Goal: Task Accomplishment & Management: Manage account settings

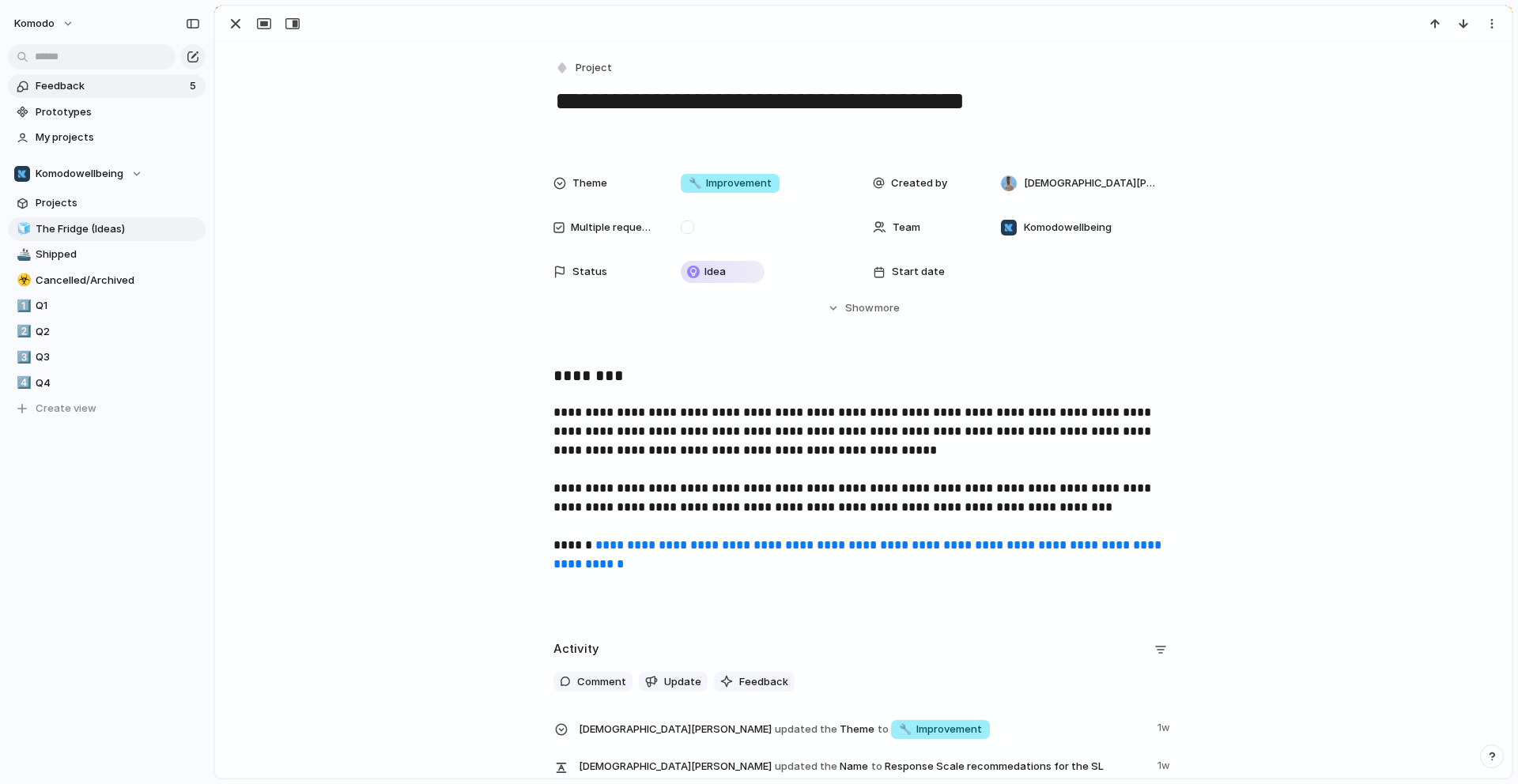
scroll to position [263, 0]
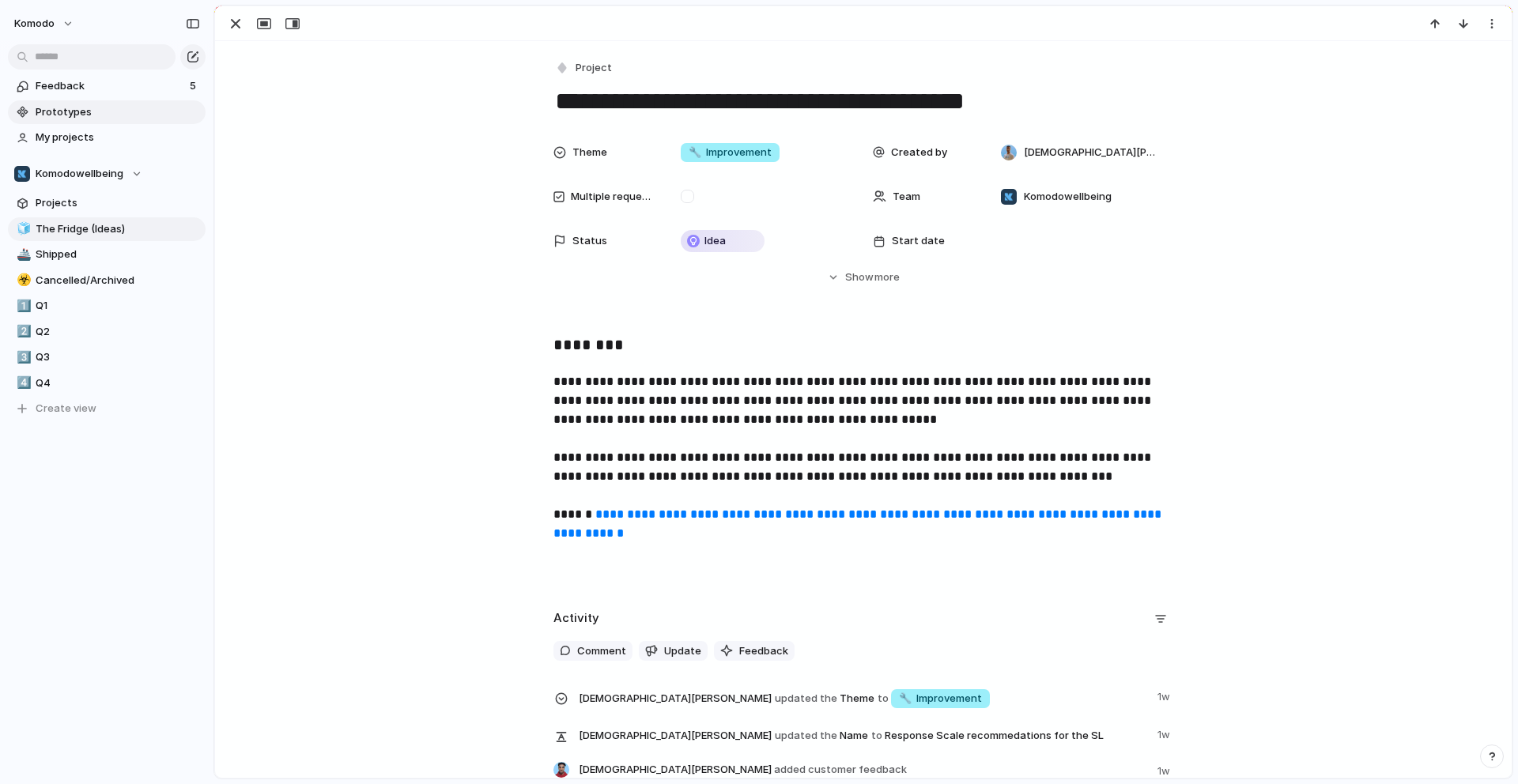
click at [94, 102] on link "Prototypes" at bounding box center [107, 112] width 198 height 24
click at [171, 88] on span "Feedback" at bounding box center [110, 86] width 150 height 16
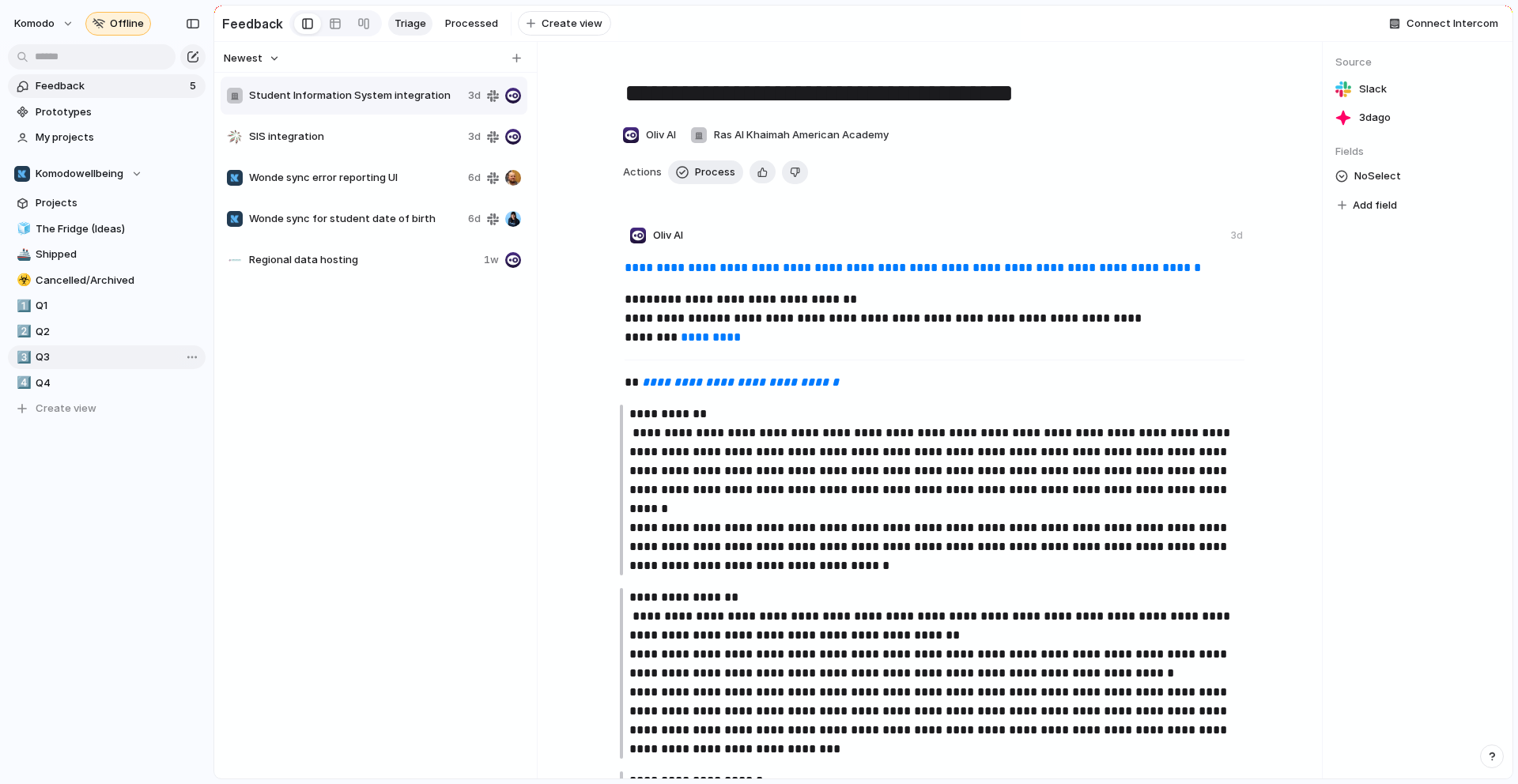
click at [133, 350] on span "Q3" at bounding box center [118, 357] width 165 height 16
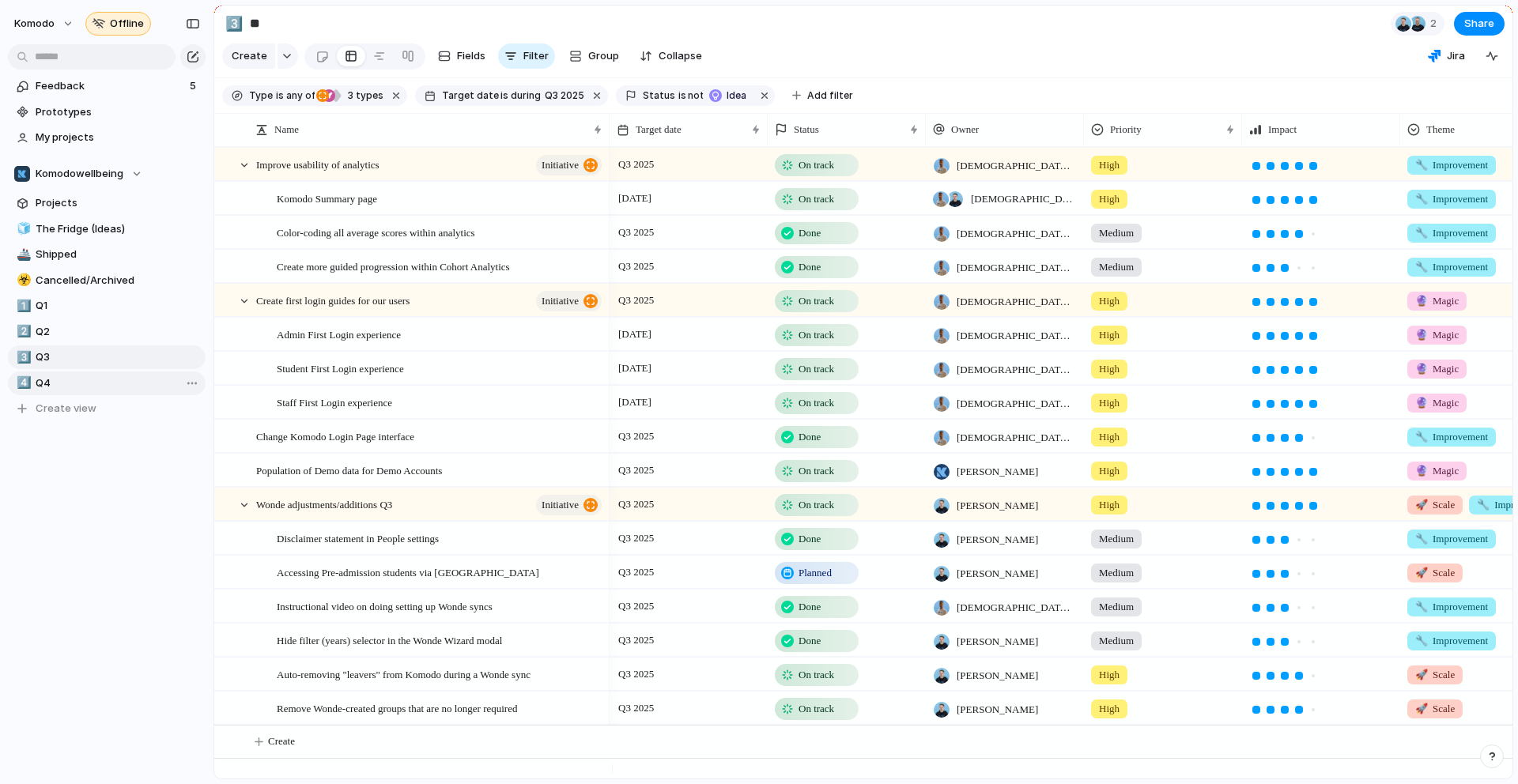
click at [95, 375] on span "Q4" at bounding box center [118, 383] width 165 height 16
type input "**"
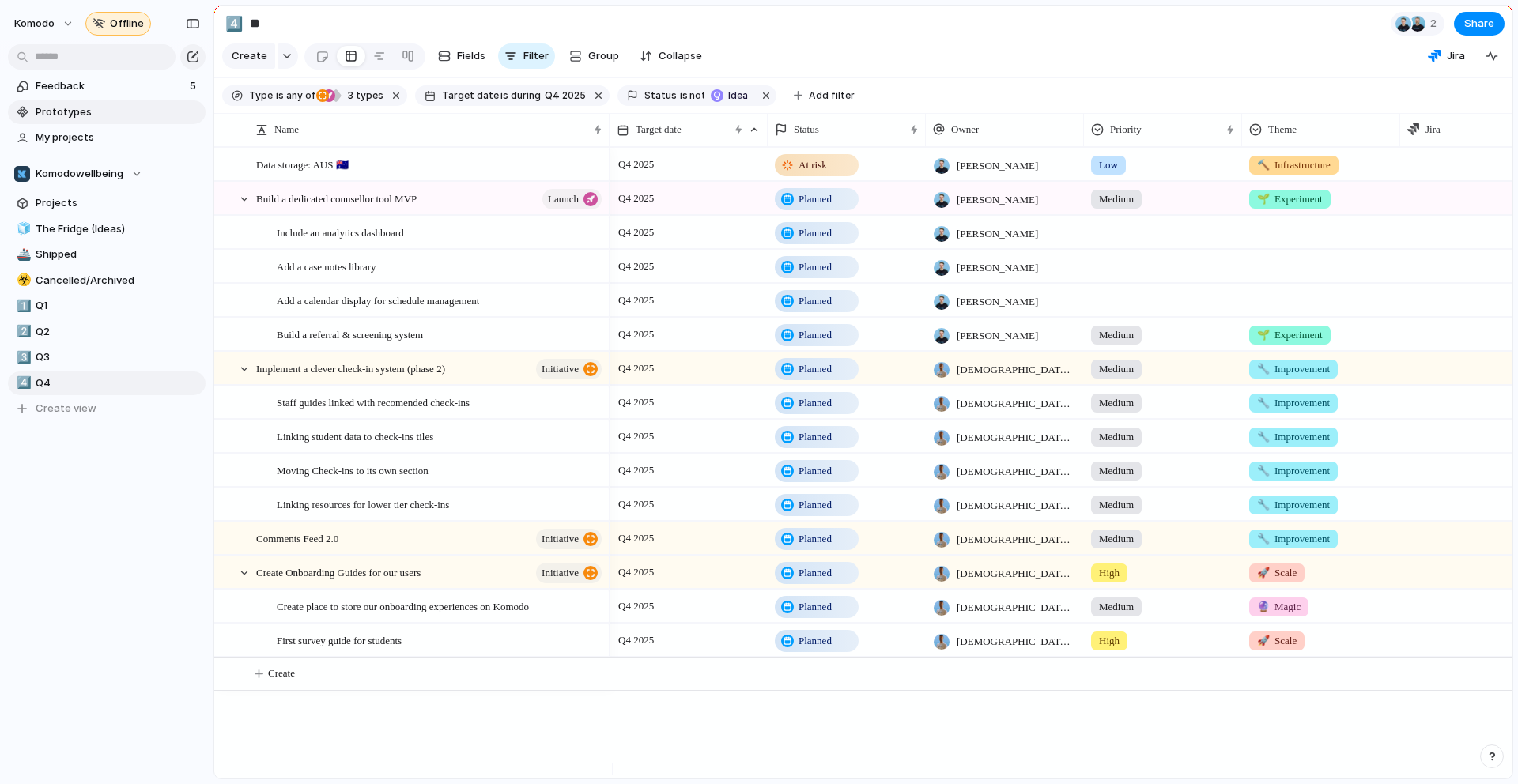
click at [127, 110] on span "Prototypes" at bounding box center [118, 112] width 165 height 16
click at [120, 213] on link "Projects" at bounding box center [107, 203] width 198 height 24
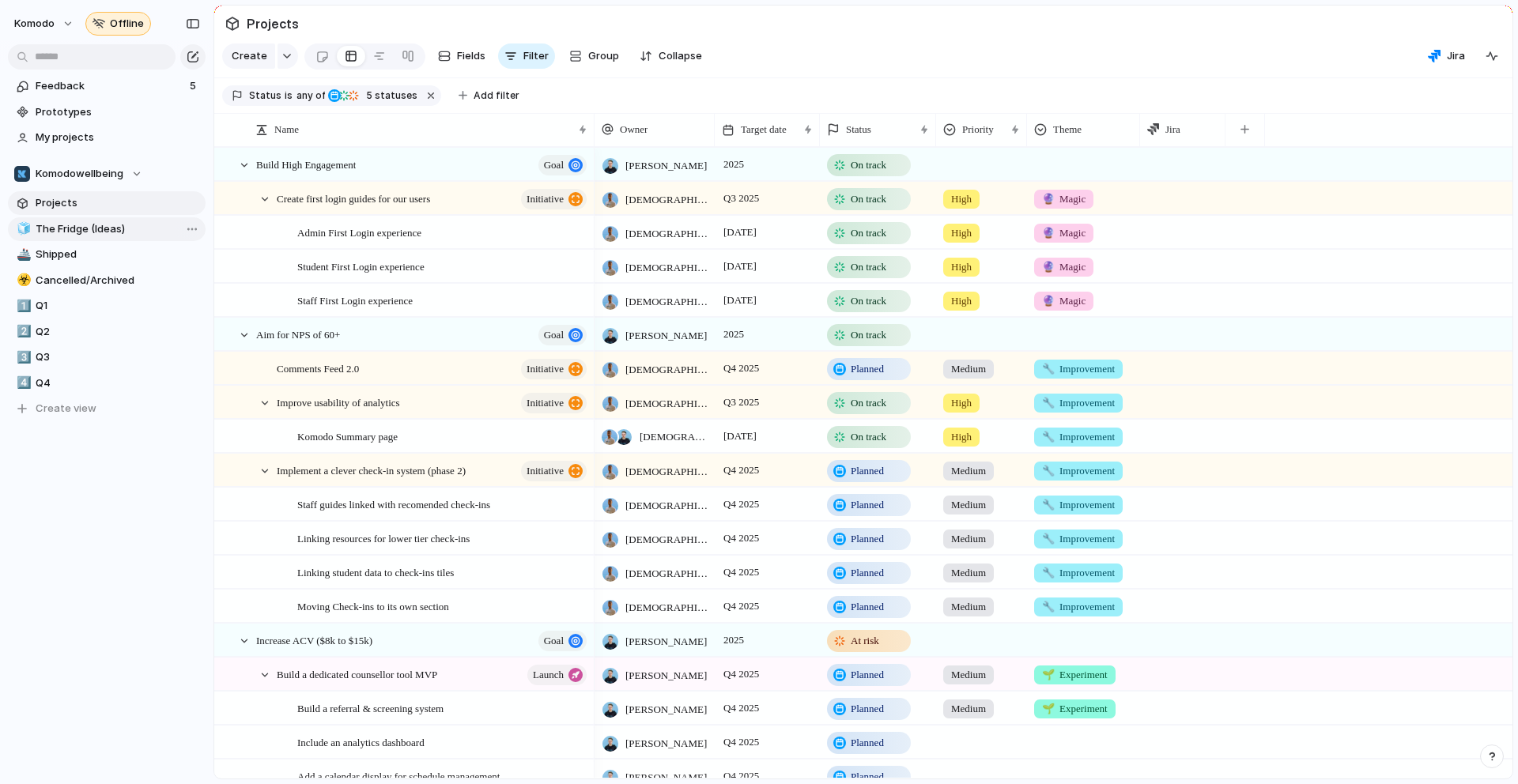
click at [122, 225] on span "The Fridge (Ideas)" at bounding box center [118, 229] width 165 height 16
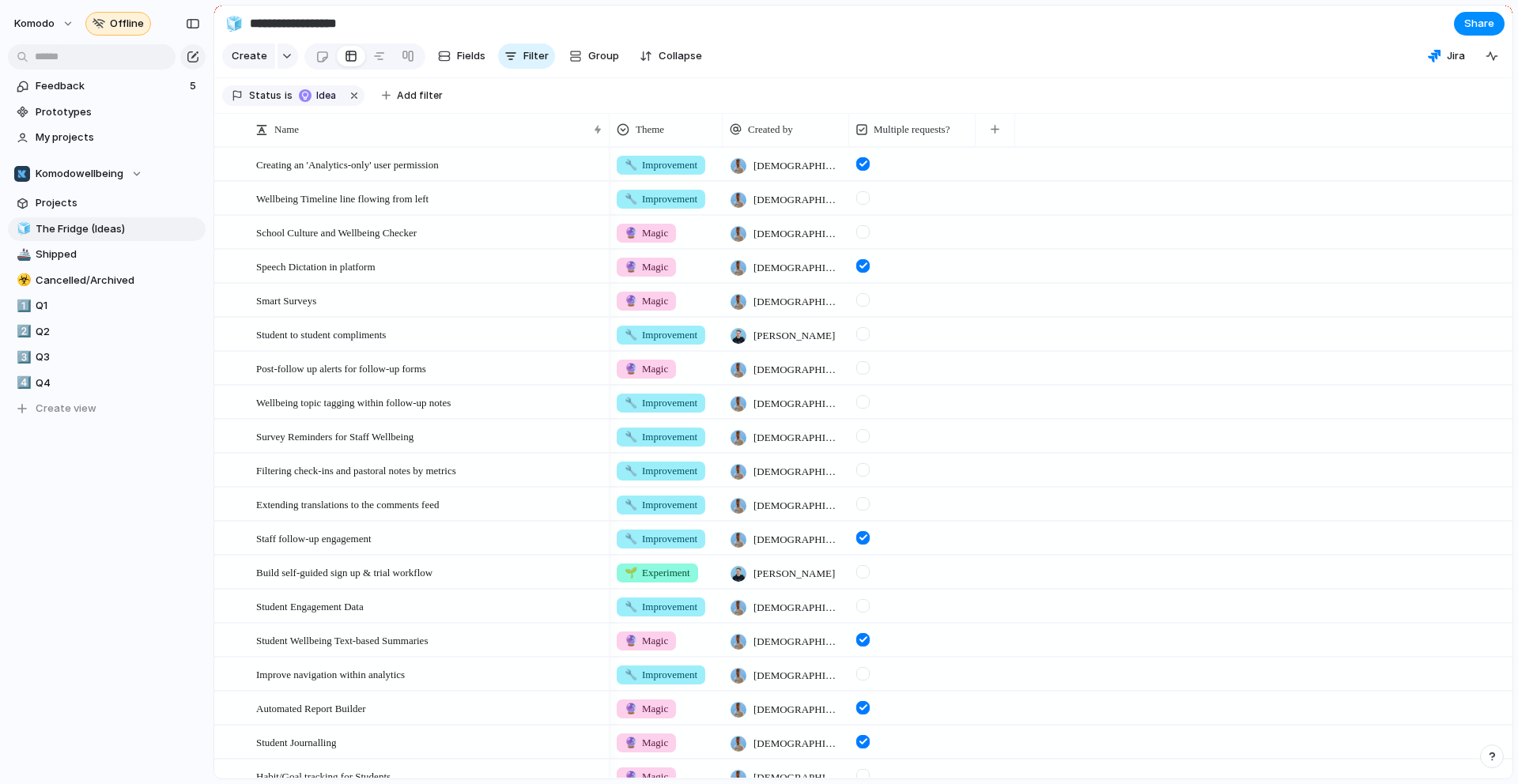
scroll to position [672, 0]
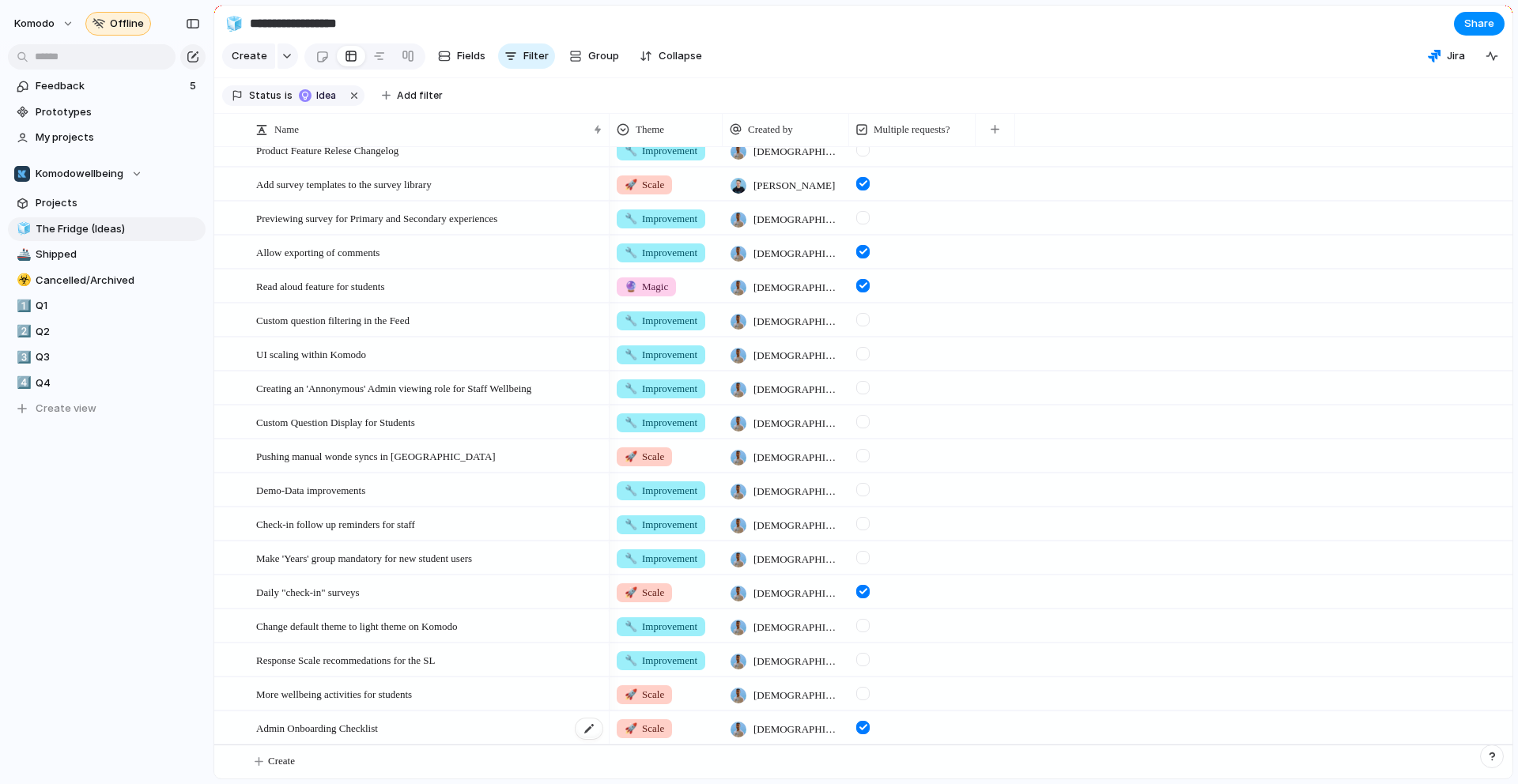
click at [527, 733] on div "Admin Onboarding Checklist" at bounding box center [430, 728] width 347 height 32
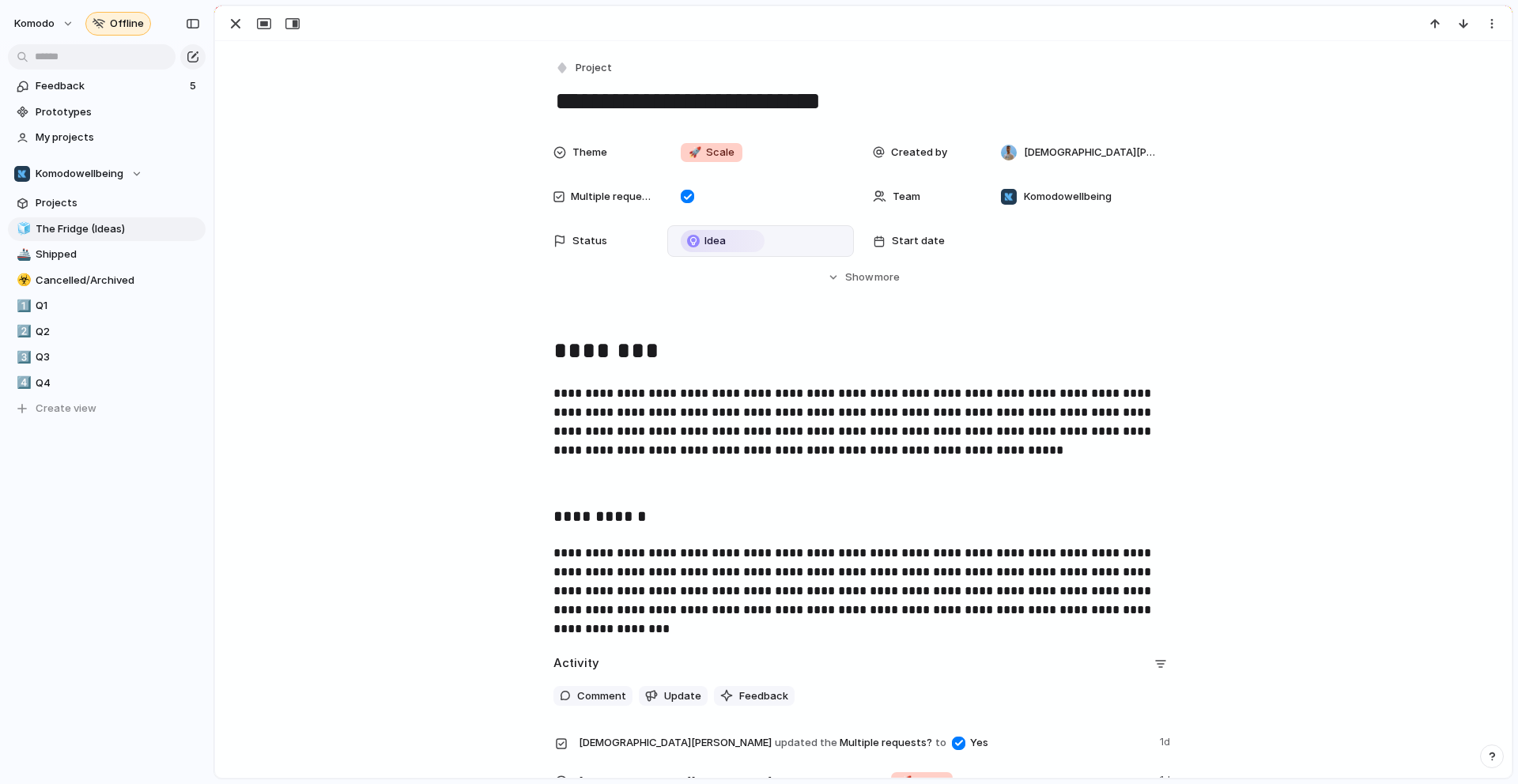
click at [748, 239] on div "Idea" at bounding box center [723, 241] width 81 height 19
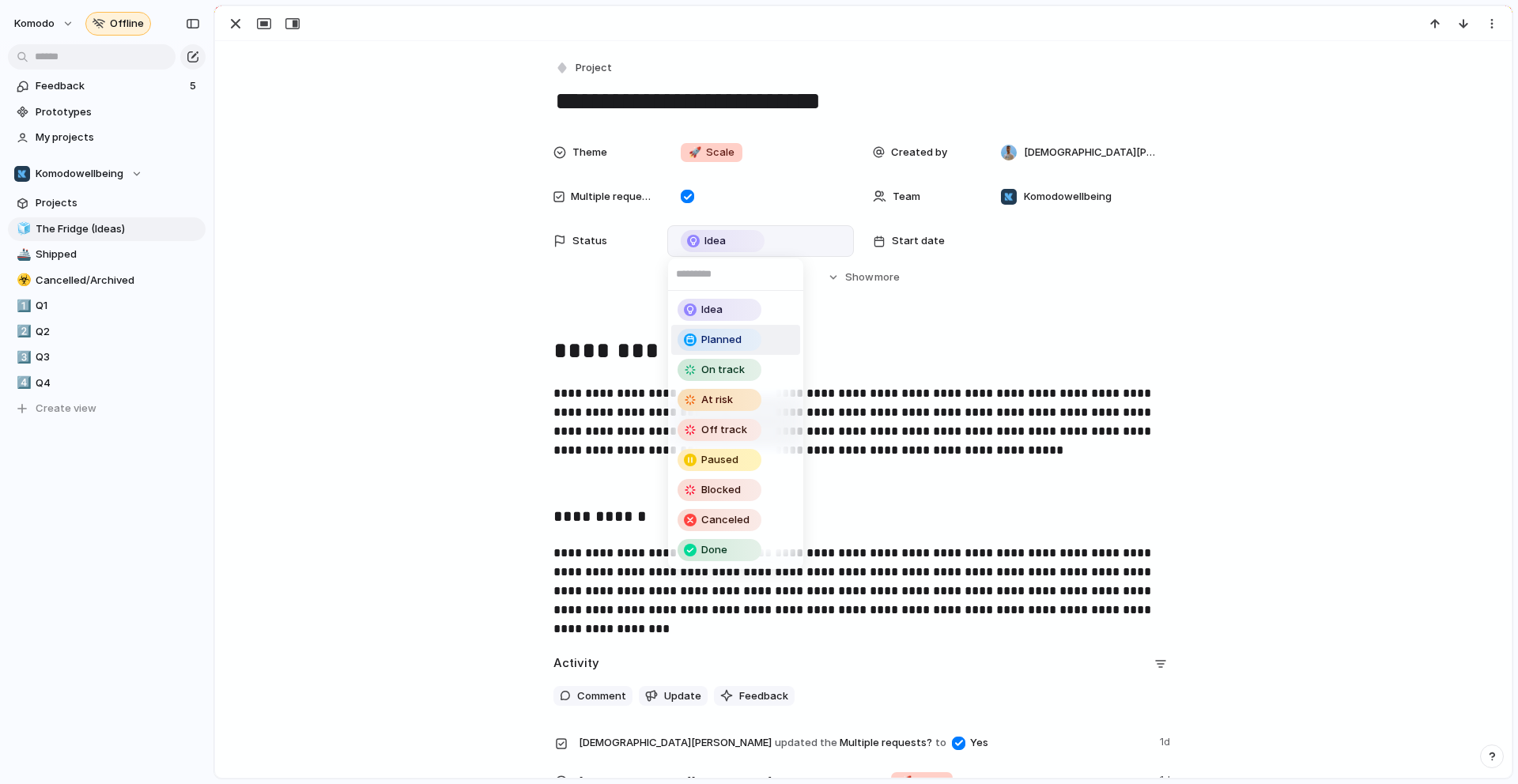
click at [743, 336] on div "Planned" at bounding box center [719, 339] width 81 height 19
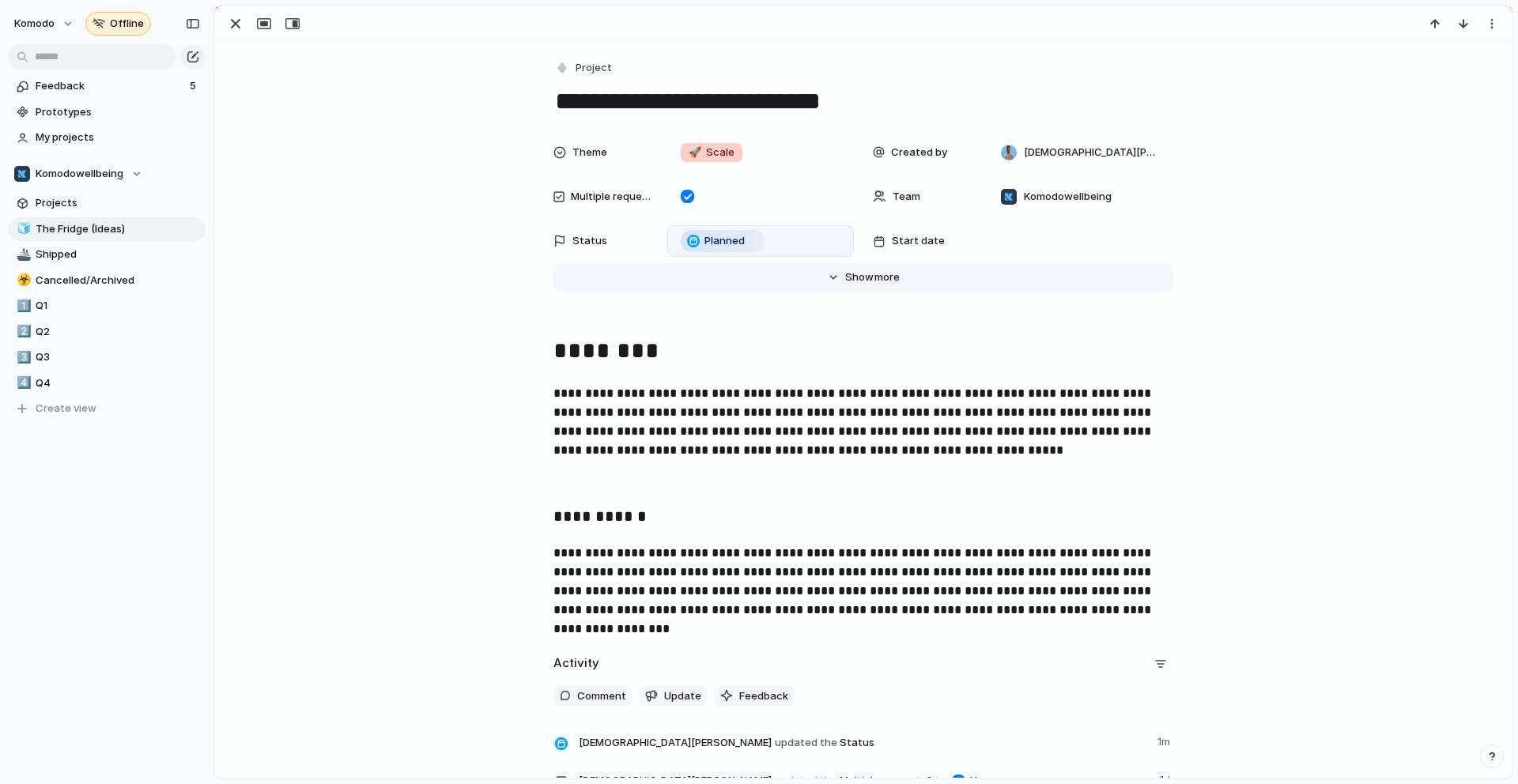
click at [845, 277] on span "Show" at bounding box center [860, 278] width 28 height 16
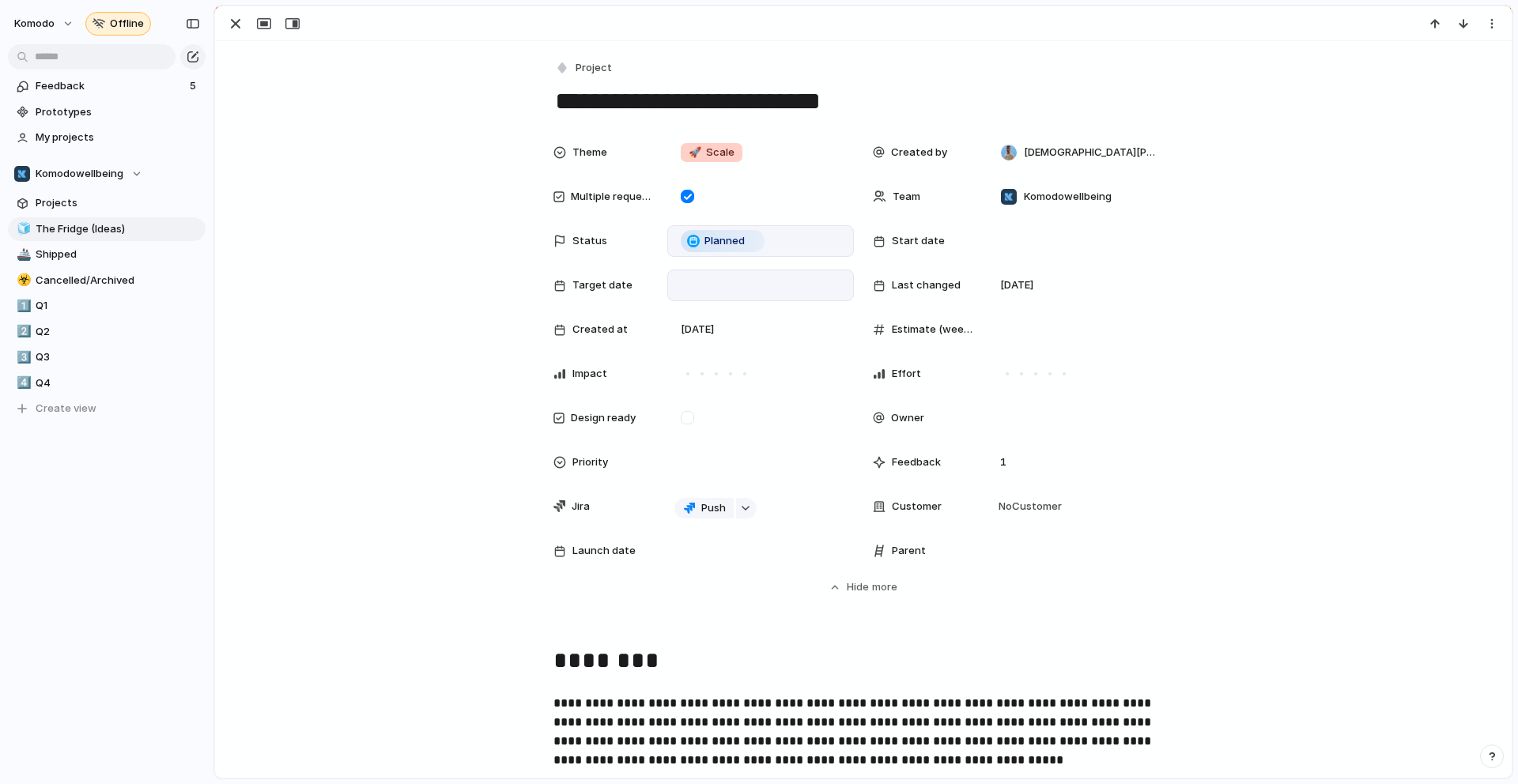
click at [772, 290] on div at bounding box center [761, 286] width 173 height 17
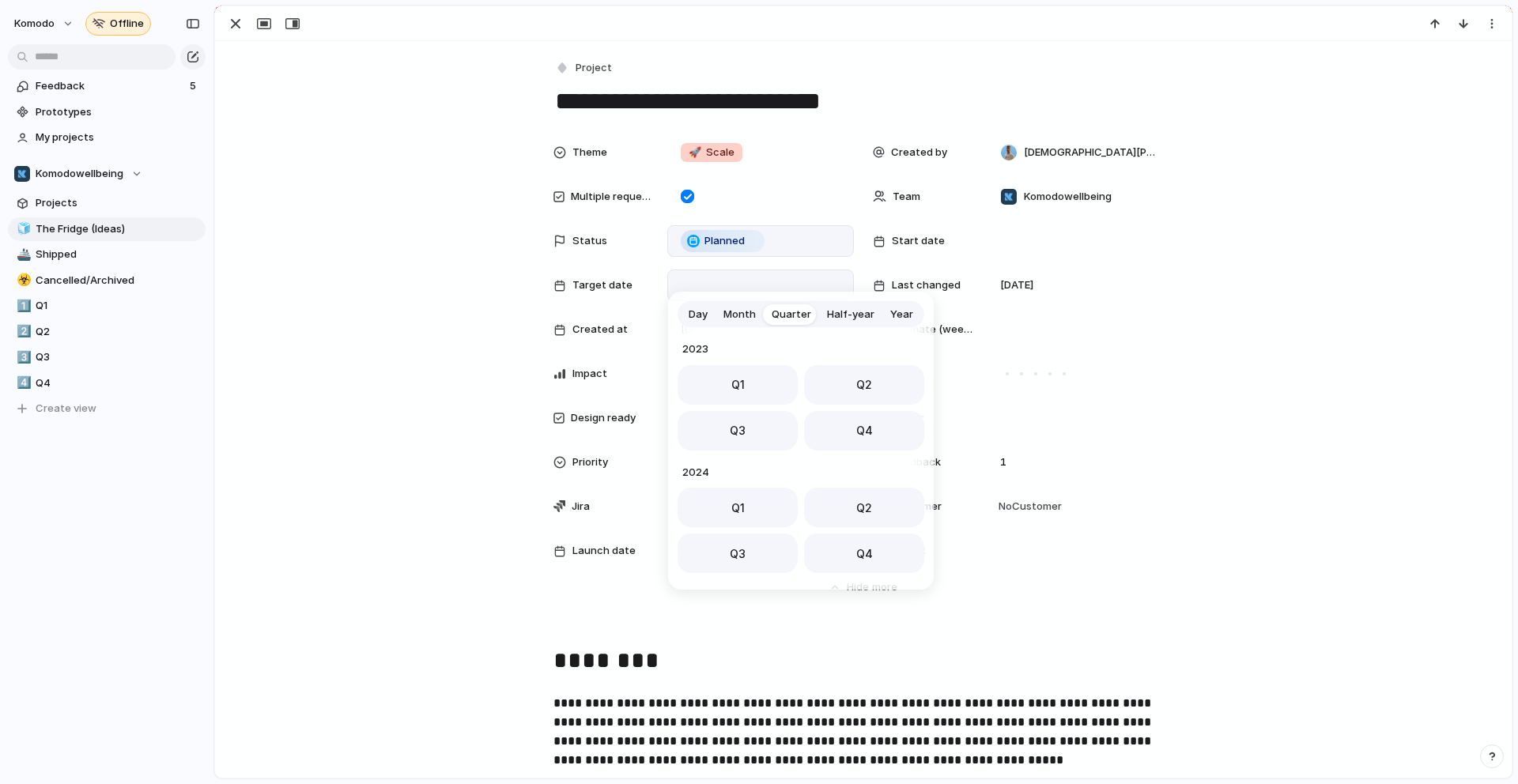
scroll to position [251, 0]
click at [829, 431] on button "Q4" at bounding box center [864, 426] width 120 height 40
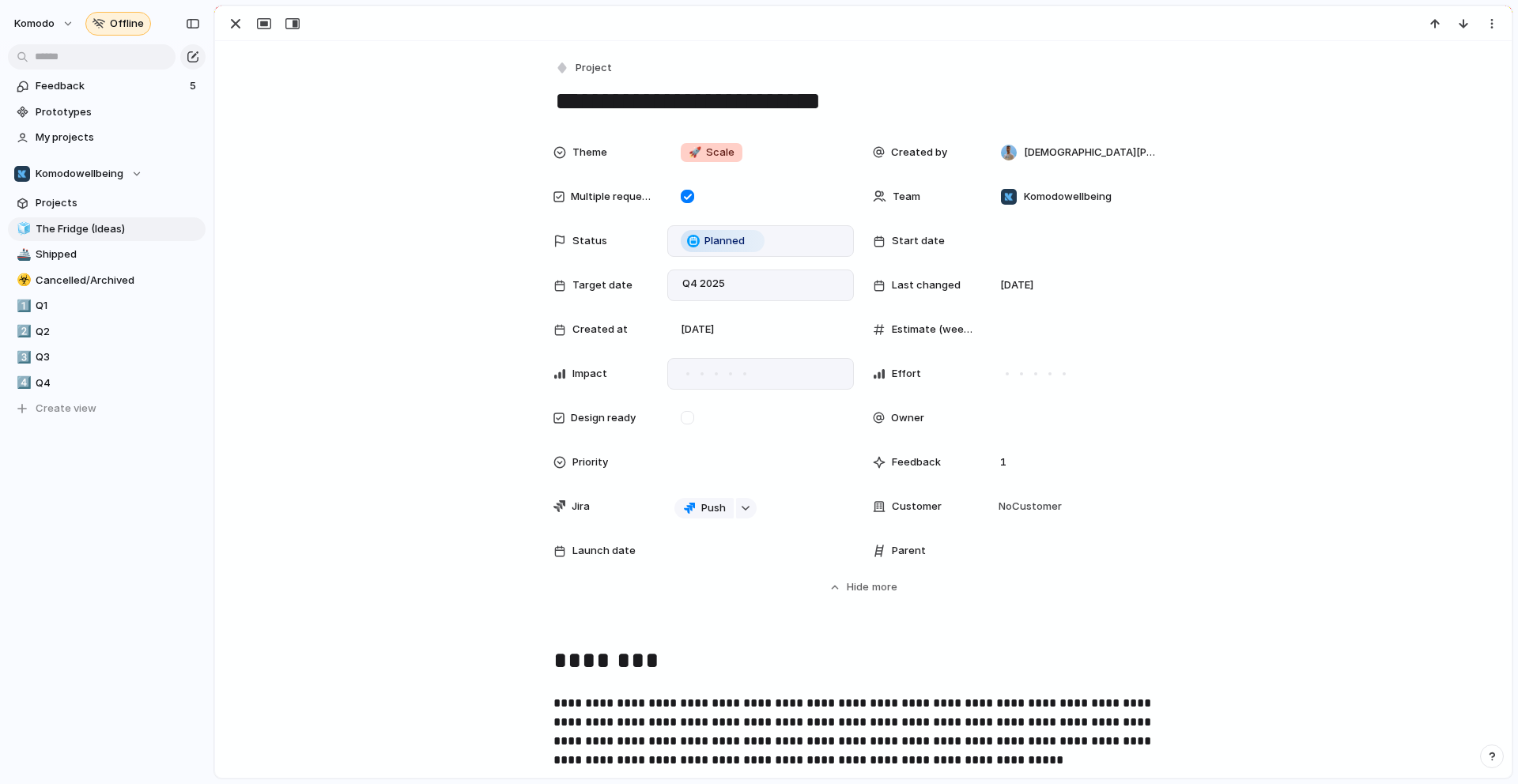
click at [725, 374] on div at bounding box center [731, 373] width 14 height 14
click at [742, 375] on div at bounding box center [745, 373] width 8 height 8
click at [81, 381] on span "Q4" at bounding box center [118, 383] width 165 height 16
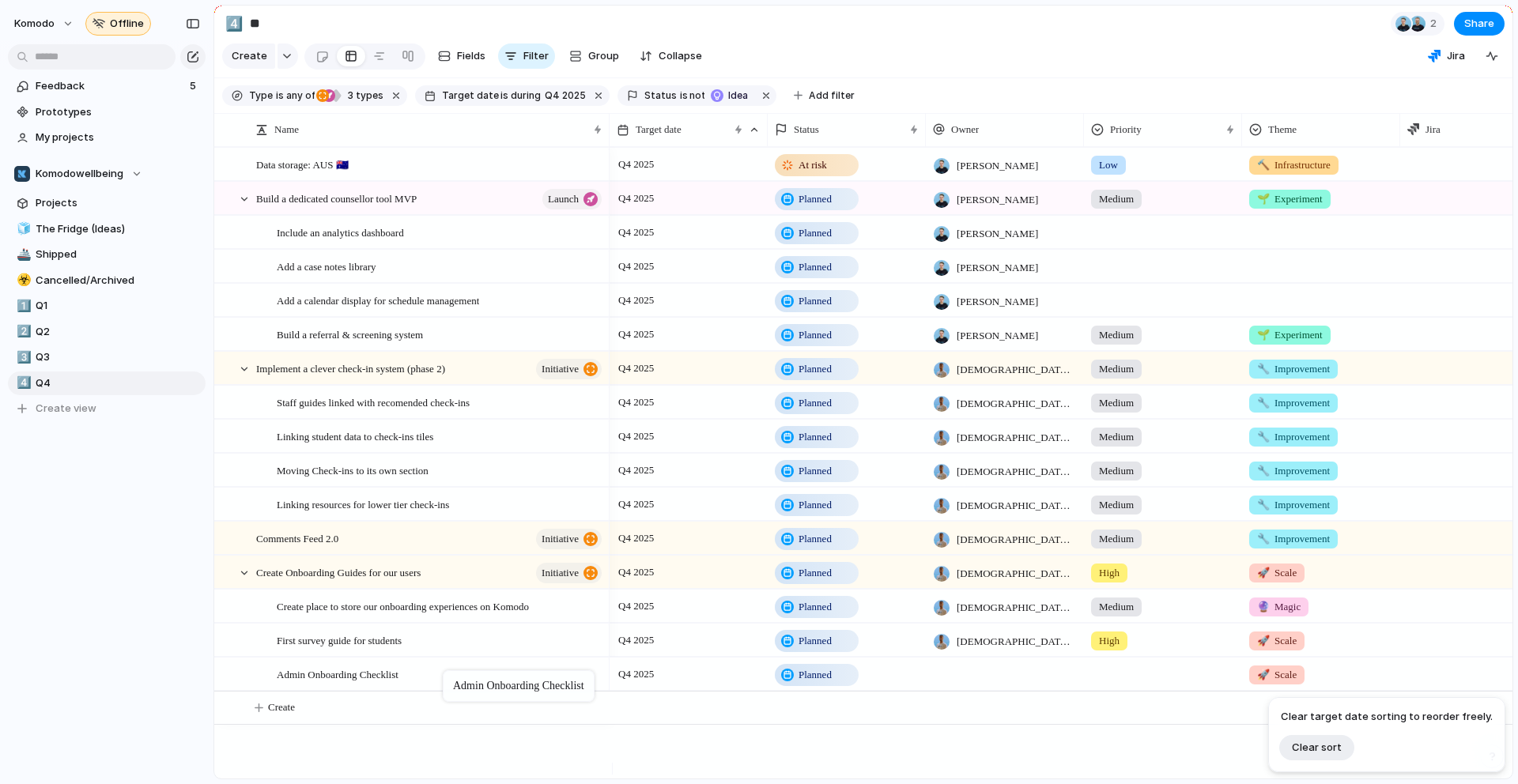
drag, startPoint x: 433, startPoint y: 585, endPoint x: 450, endPoint y: 673, distance: 89.6
click at [965, 679] on div at bounding box center [1005, 673] width 158 height 32
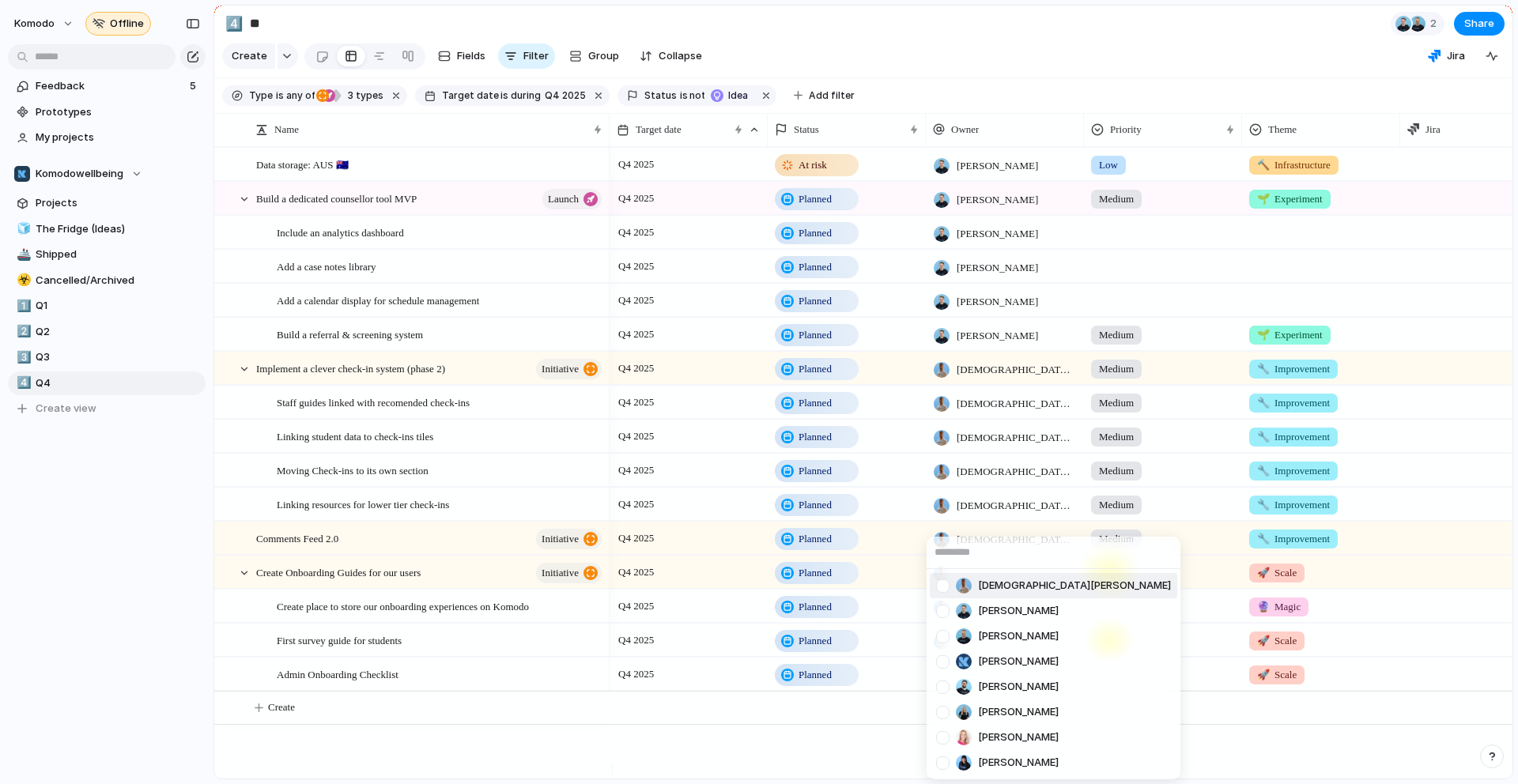
click at [1020, 581] on span "[DEMOGRAPHIC_DATA][PERSON_NAME]" at bounding box center [1074, 585] width 193 height 16
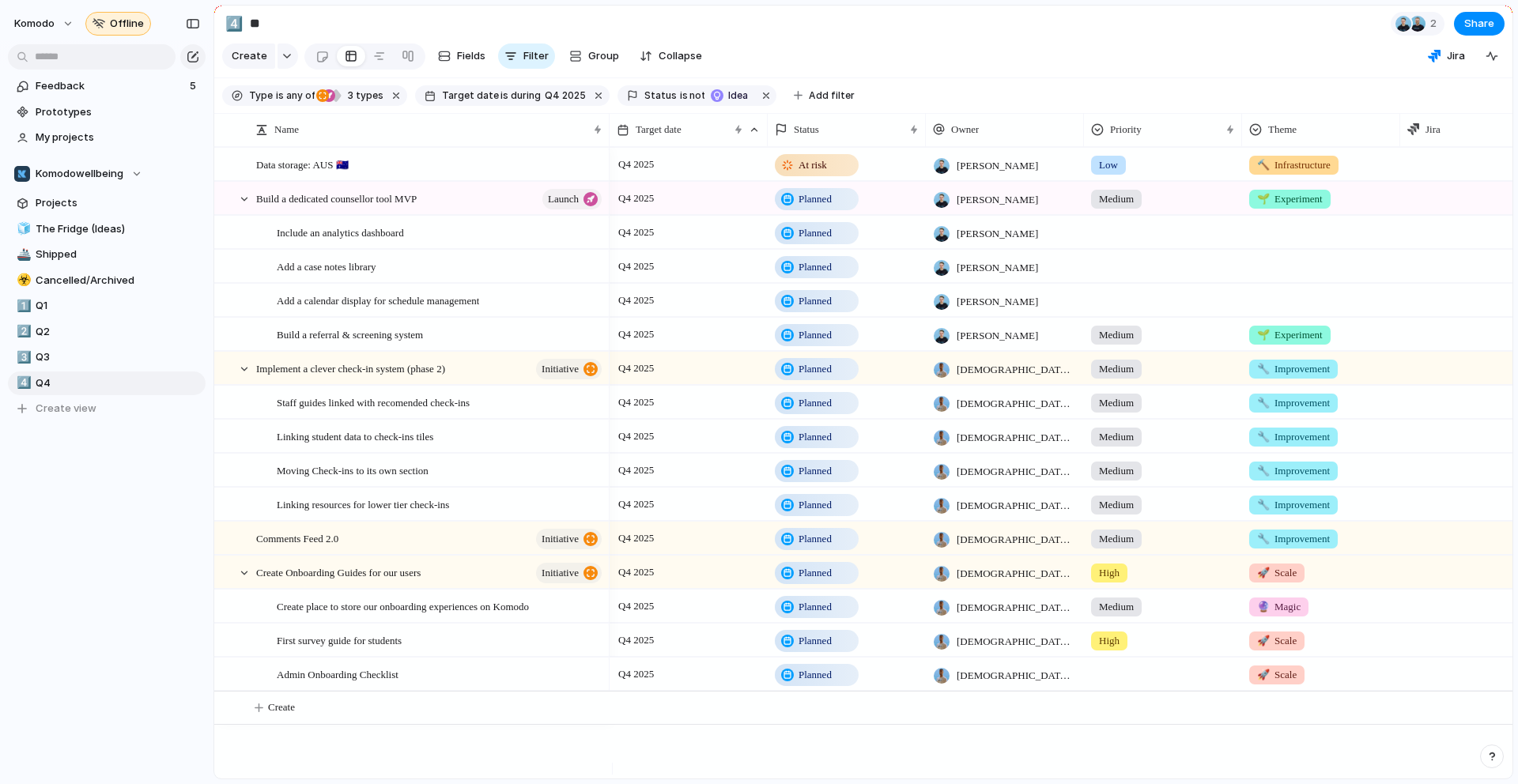
click at [1005, 684] on span "[DEMOGRAPHIC_DATA][PERSON_NAME]" at bounding box center [1016, 676] width 120 height 16
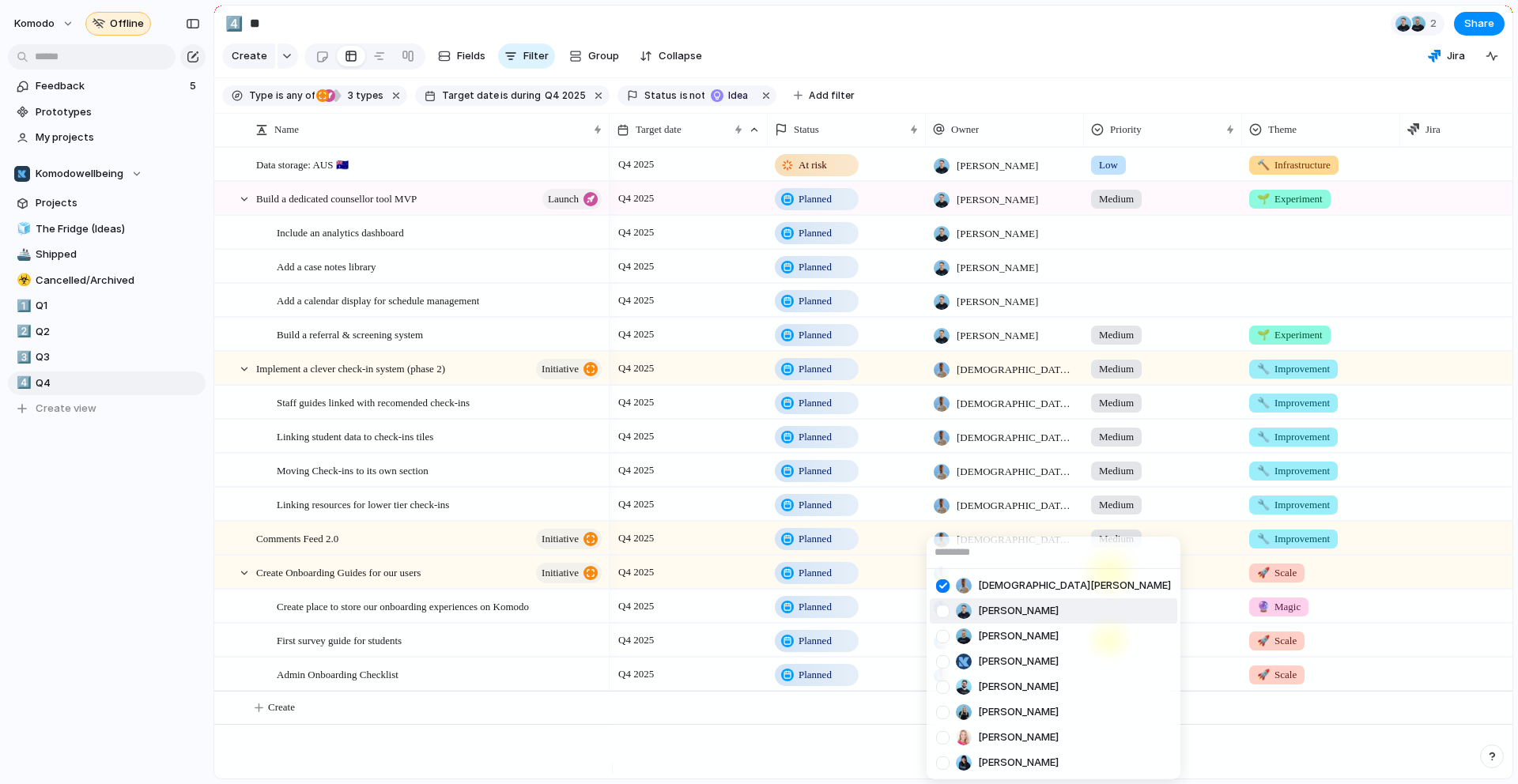
click at [946, 611] on div at bounding box center [943, 611] width 28 height 28
click at [939, 743] on div at bounding box center [943, 737] width 28 height 28
click at [944, 755] on div at bounding box center [943, 763] width 28 height 28
click at [94, 655] on div "[PERSON_NAME] [PERSON_NAME] [PERSON_NAME] [PERSON_NAME] [PERSON_NAME] [PERSON_N…" at bounding box center [759, 392] width 1518 height 784
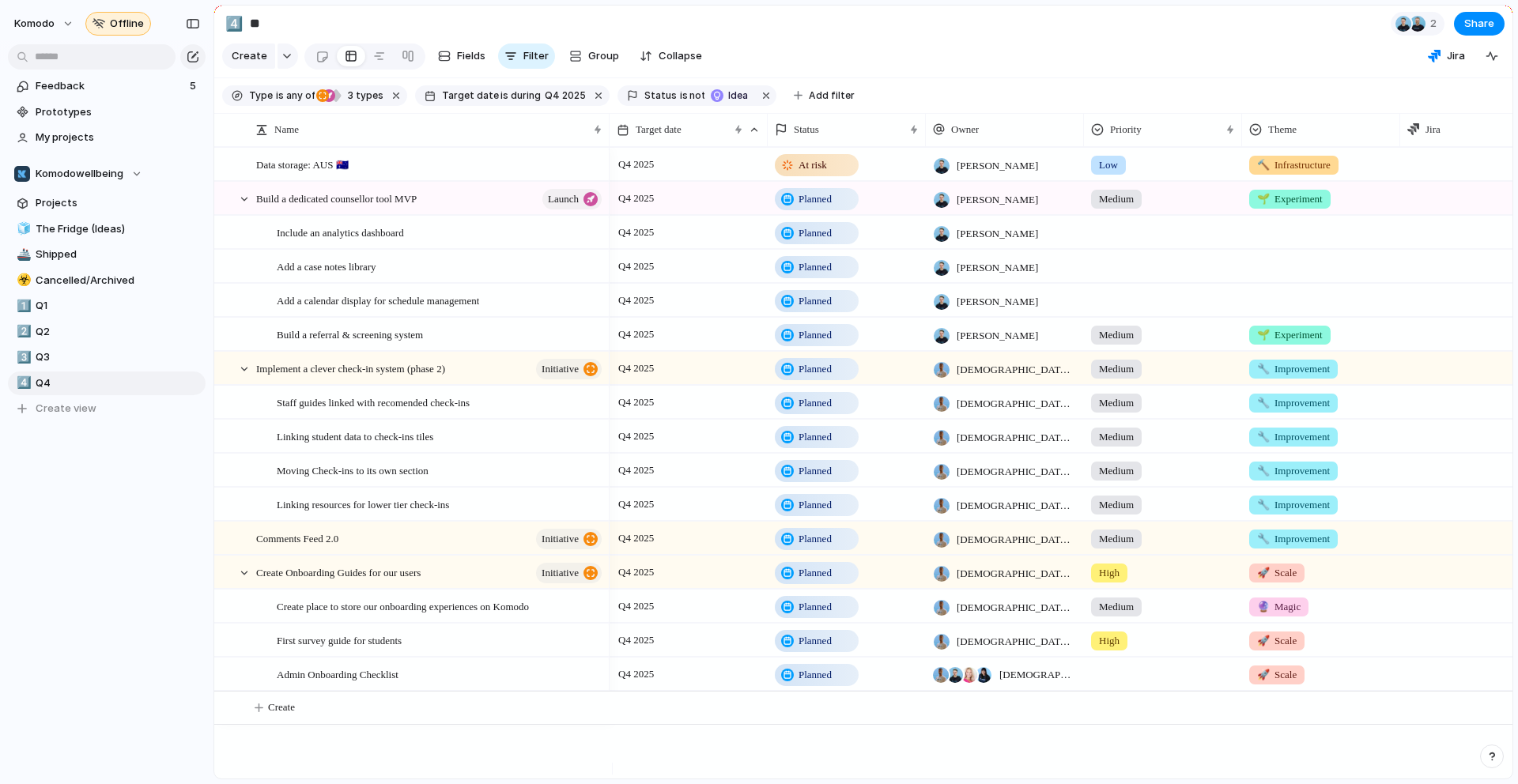
click at [1117, 684] on div at bounding box center [1163, 671] width 157 height 26
click at [1152, 712] on li "High" at bounding box center [1152, 708] width 129 height 27
click at [1121, 650] on div "High" at bounding box center [1109, 641] width 36 height 19
click at [1134, 730] on span "Medium" at bounding box center [1121, 737] width 39 height 16
click at [1298, 615] on span "🔮 Magic" at bounding box center [1278, 607] width 44 height 16
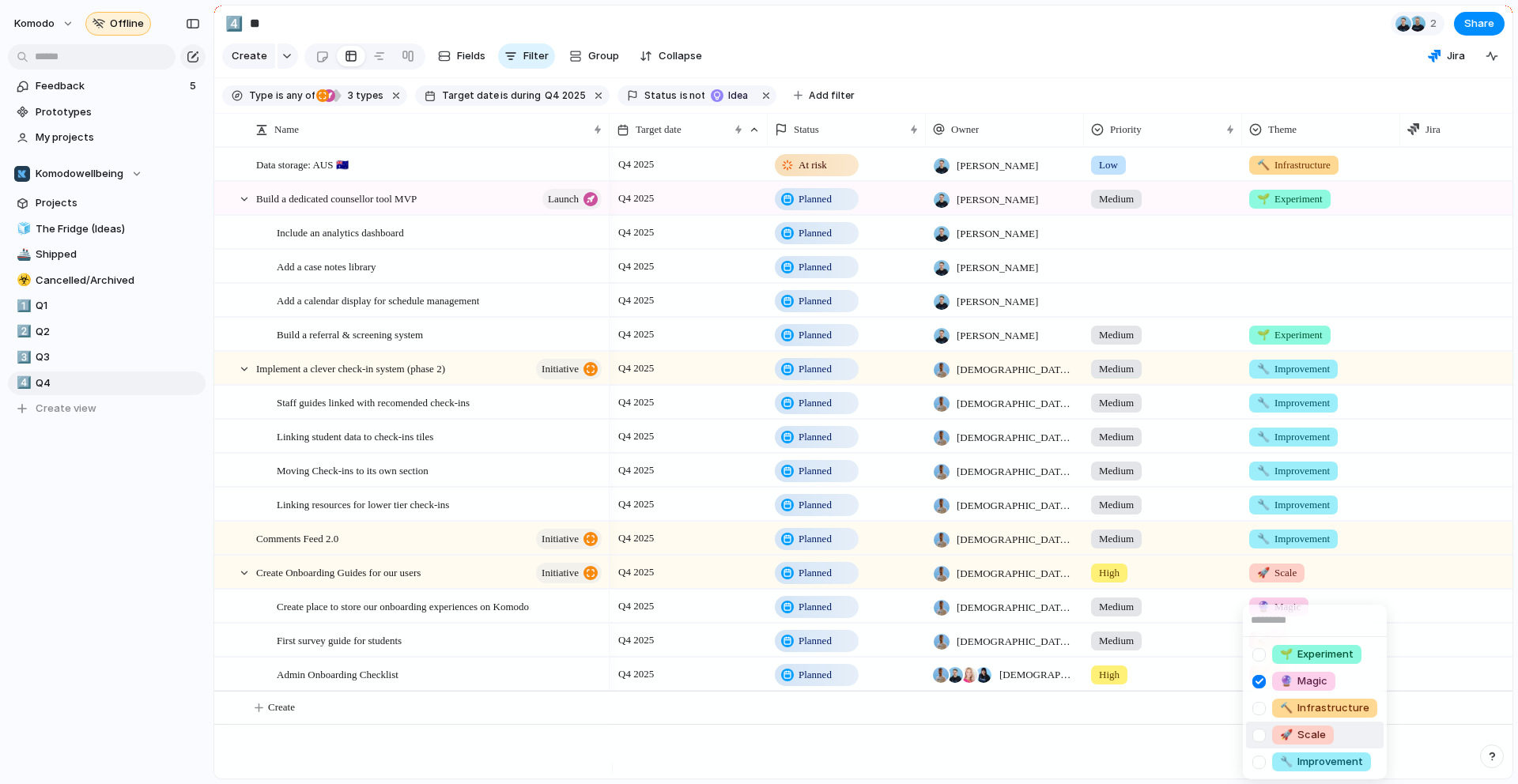
click at [1319, 735] on span "🚀 Scale" at bounding box center [1303, 735] width 46 height 16
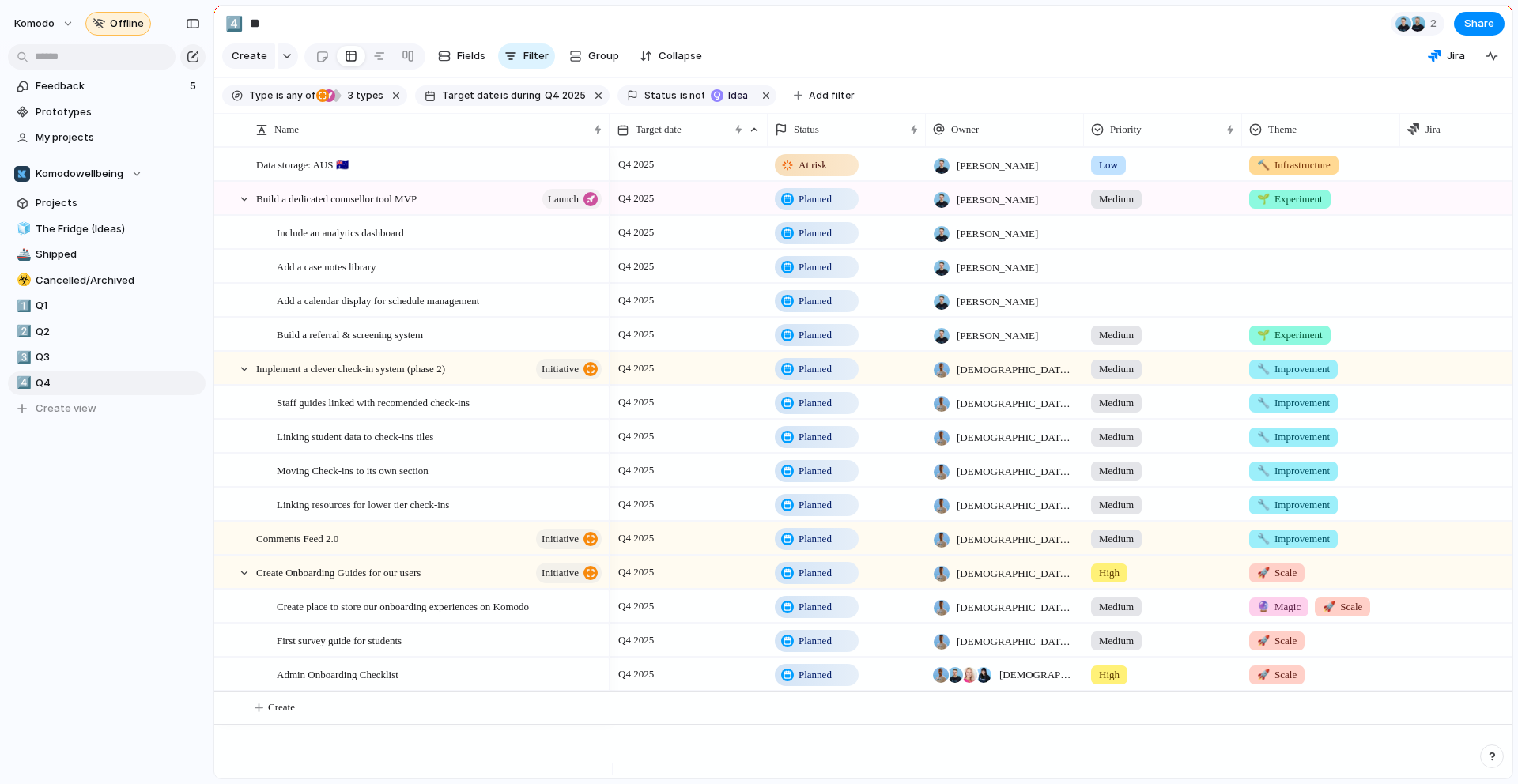
click at [1290, 615] on span "🔮 Magic" at bounding box center [1278, 607] width 44 height 16
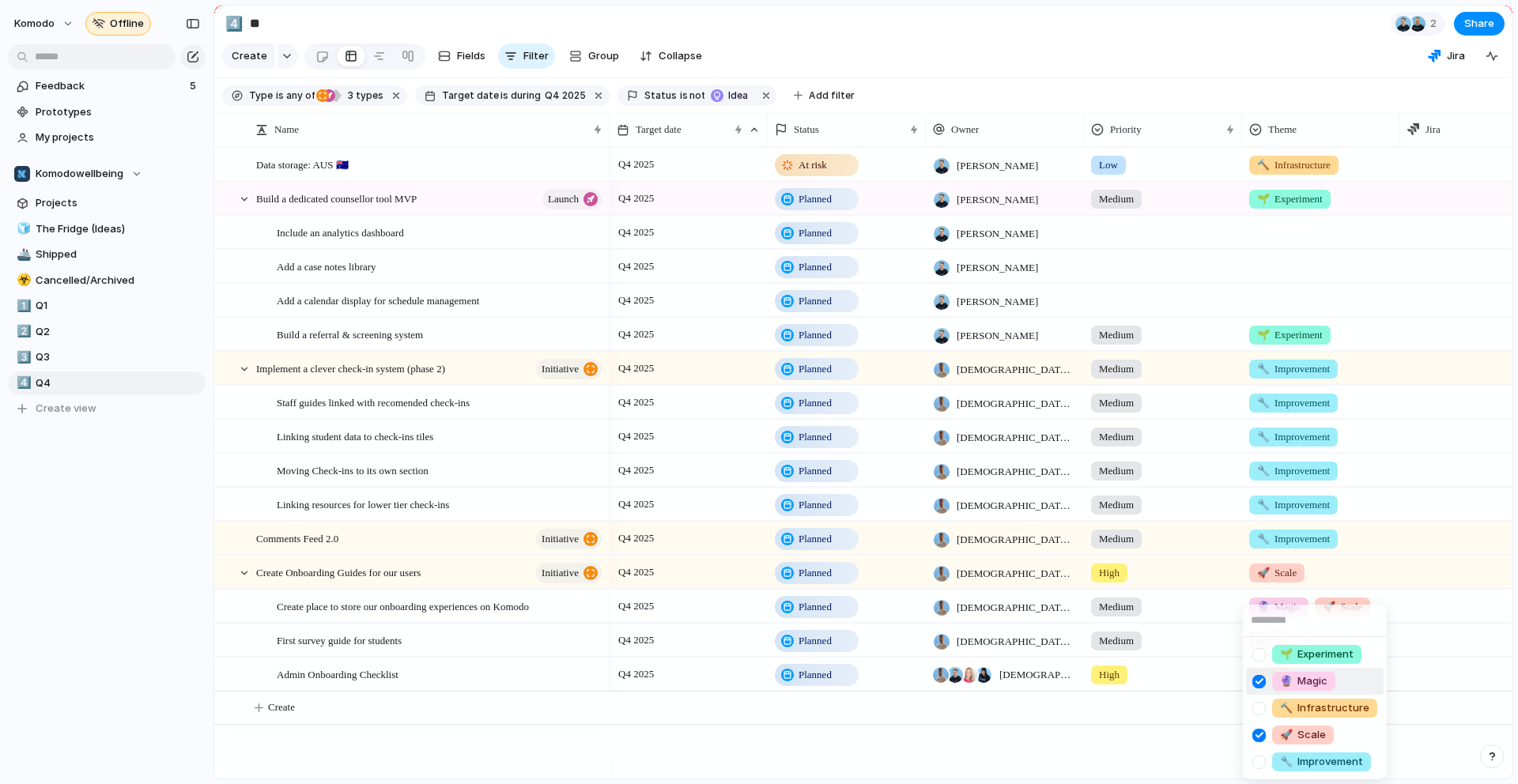
click at [1262, 684] on div at bounding box center [1258, 681] width 28 height 28
click at [1173, 737] on div "🌱 Experiment 🔮 Magic 🔨 Infrastructure 🚀 Scale 🔧 Improvement" at bounding box center [759, 392] width 1518 height 784
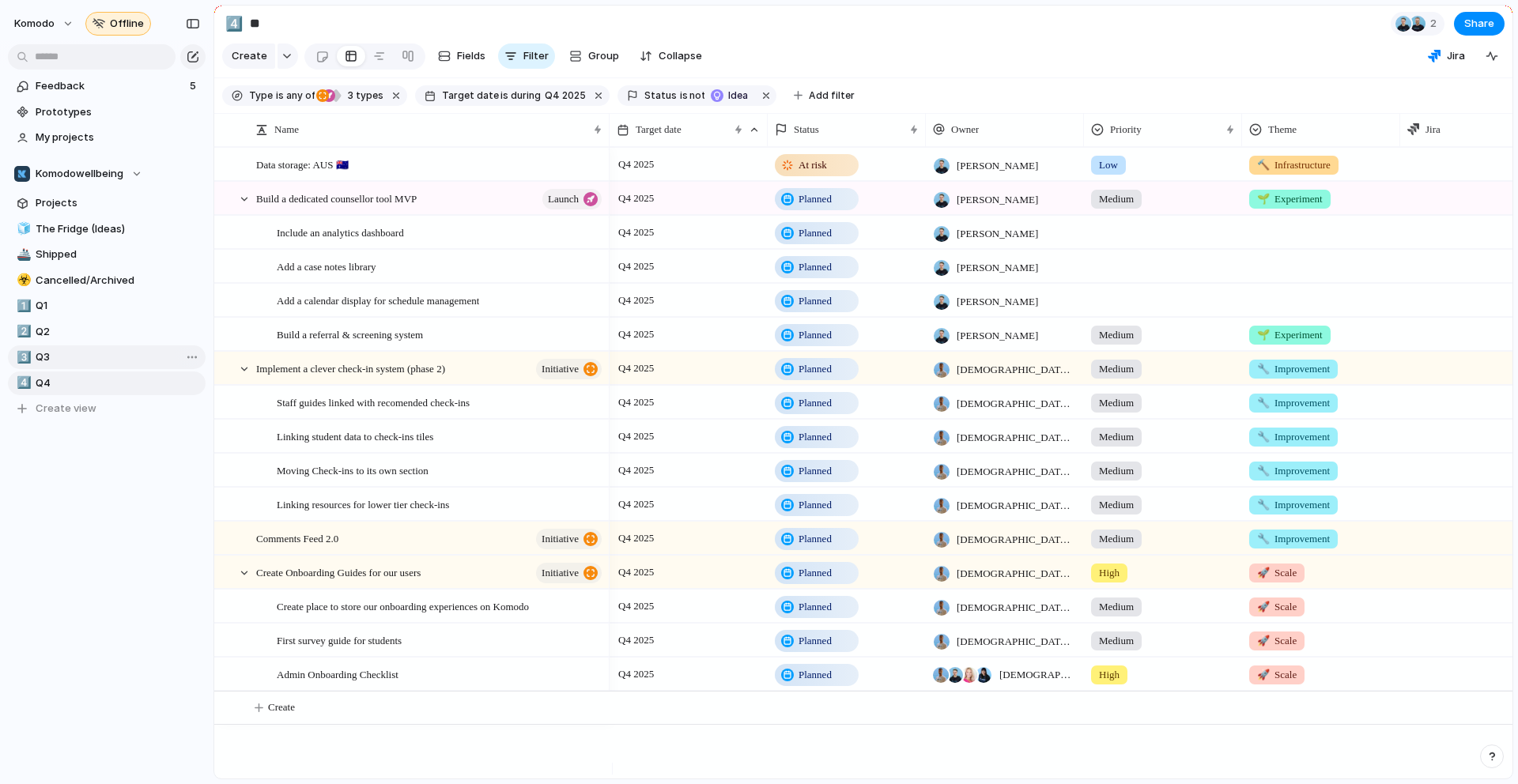
click at [93, 349] on span "Q3" at bounding box center [118, 357] width 165 height 16
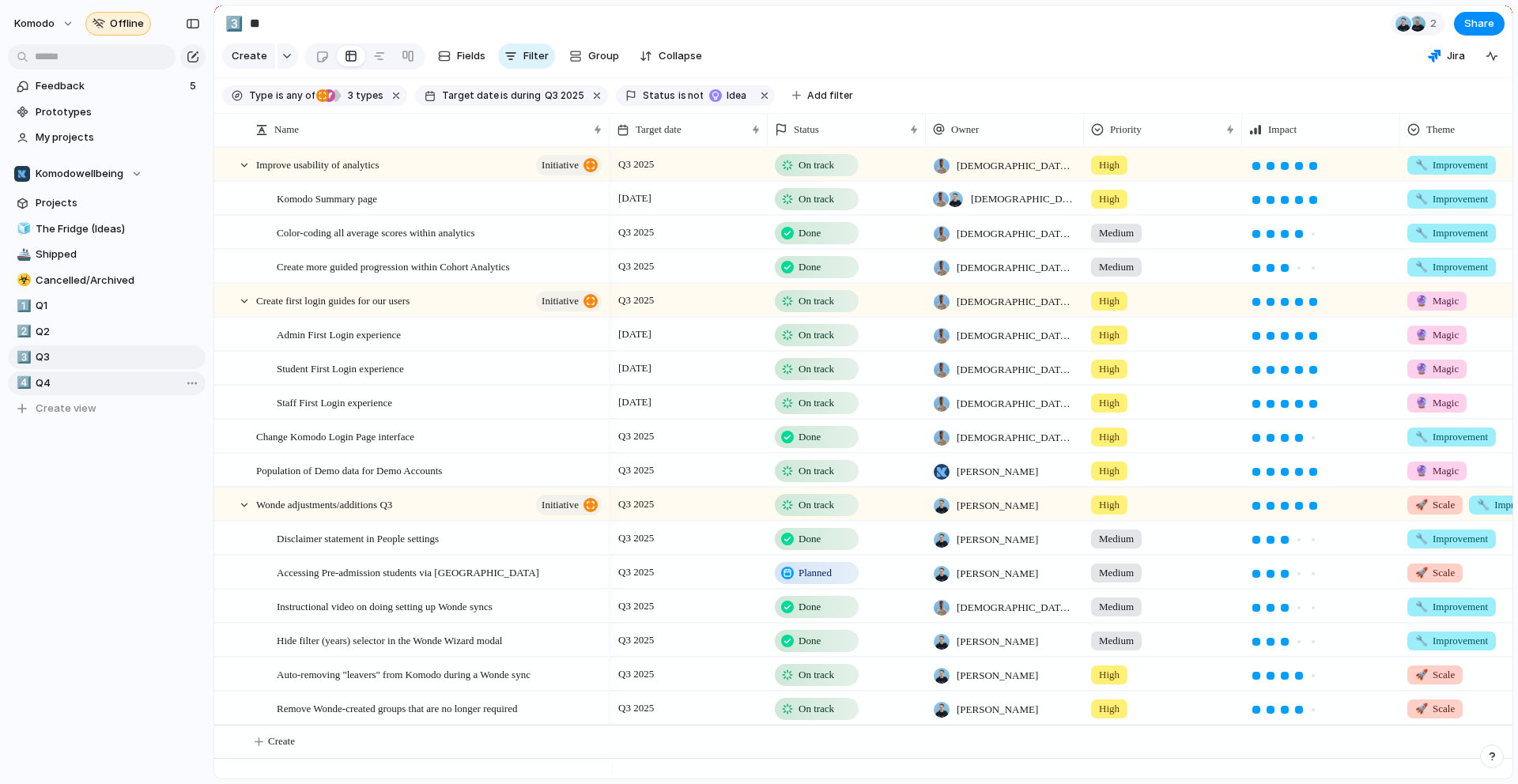
click at [67, 375] on span "Q4" at bounding box center [118, 383] width 165 height 16
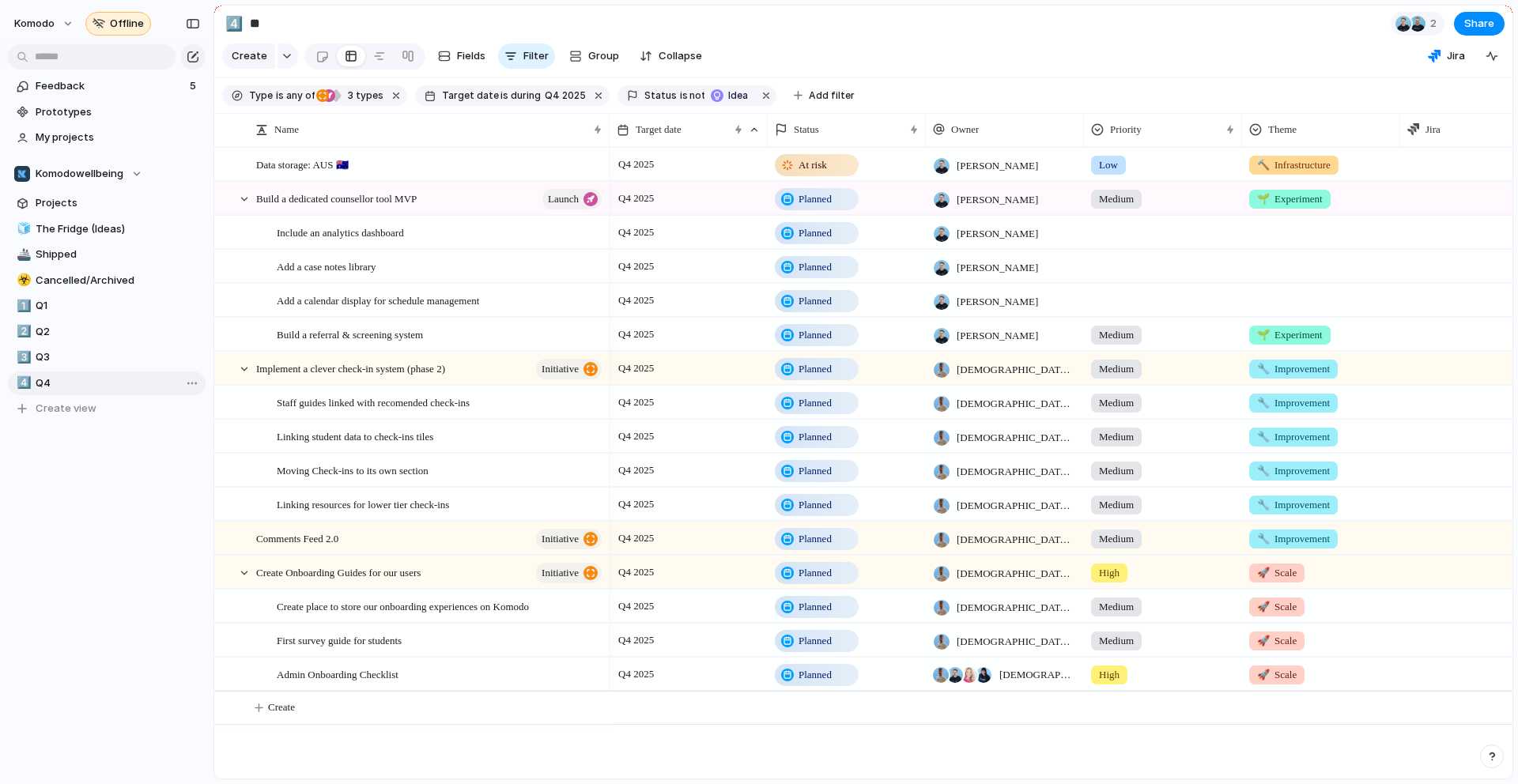
type input "**"
click at [103, 130] on span "My projects" at bounding box center [118, 138] width 165 height 16
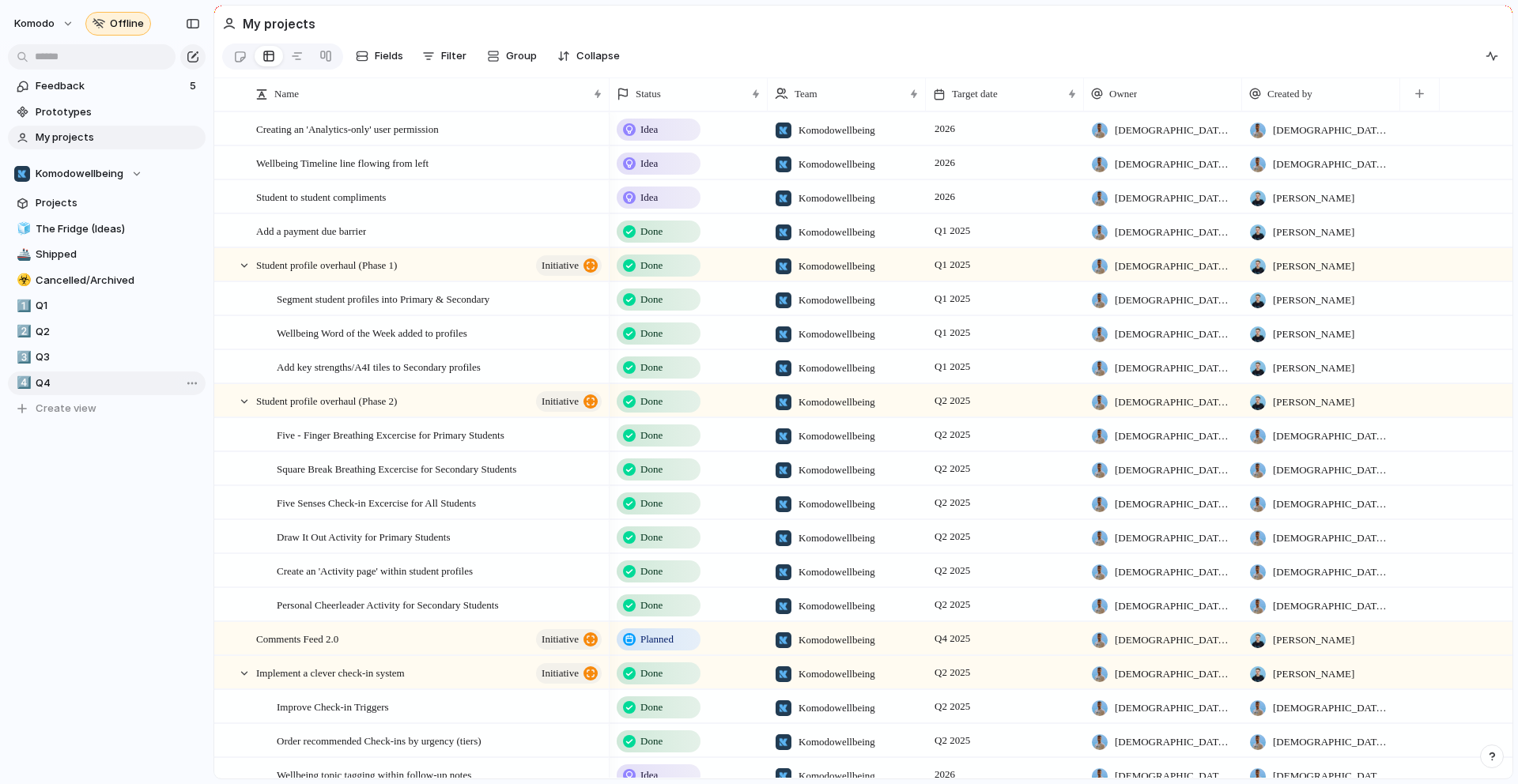
click at [85, 379] on span "Q4" at bounding box center [118, 383] width 165 height 16
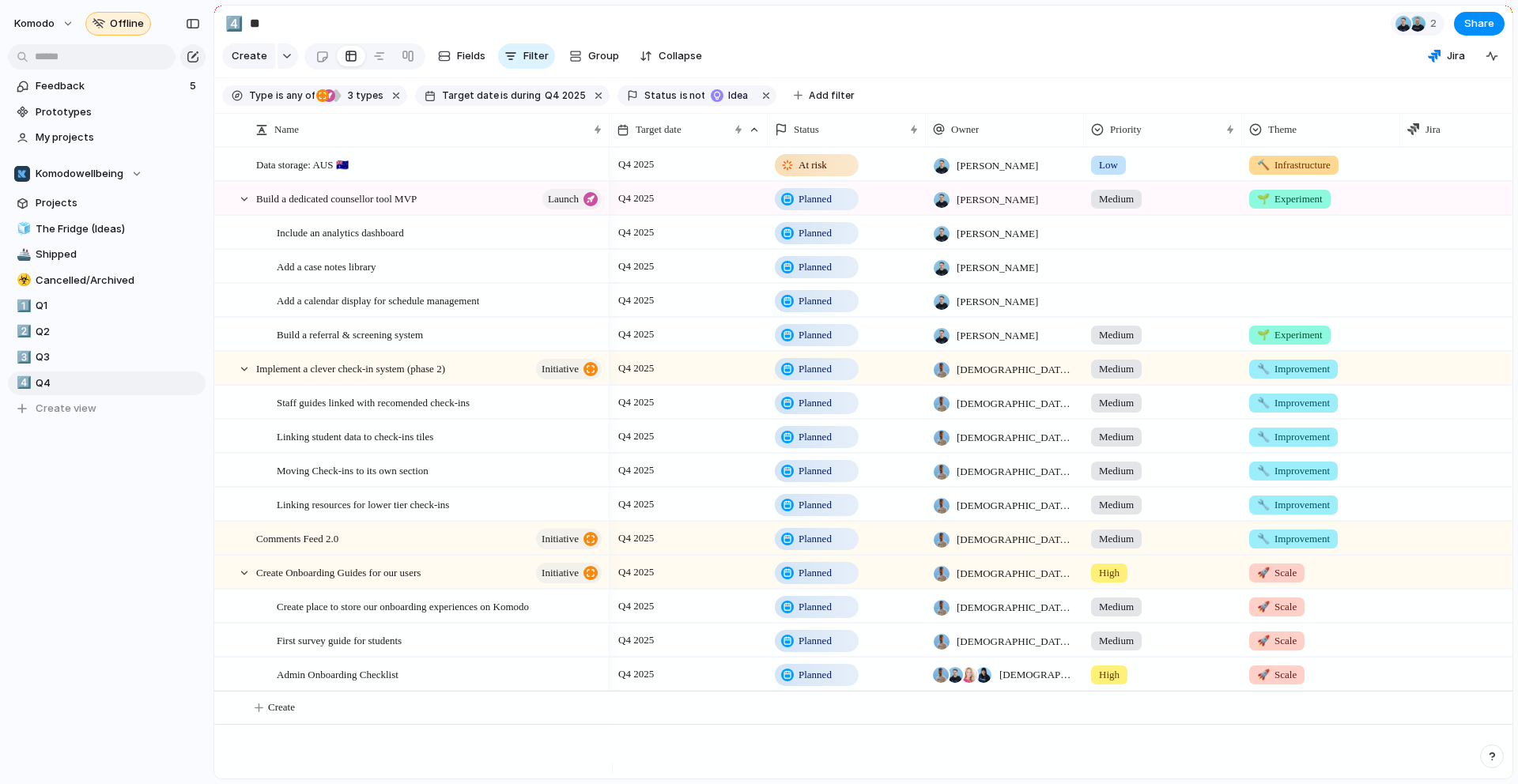
click at [1038, 650] on span "[DEMOGRAPHIC_DATA][PERSON_NAME]" at bounding box center [1016, 642] width 120 height 16
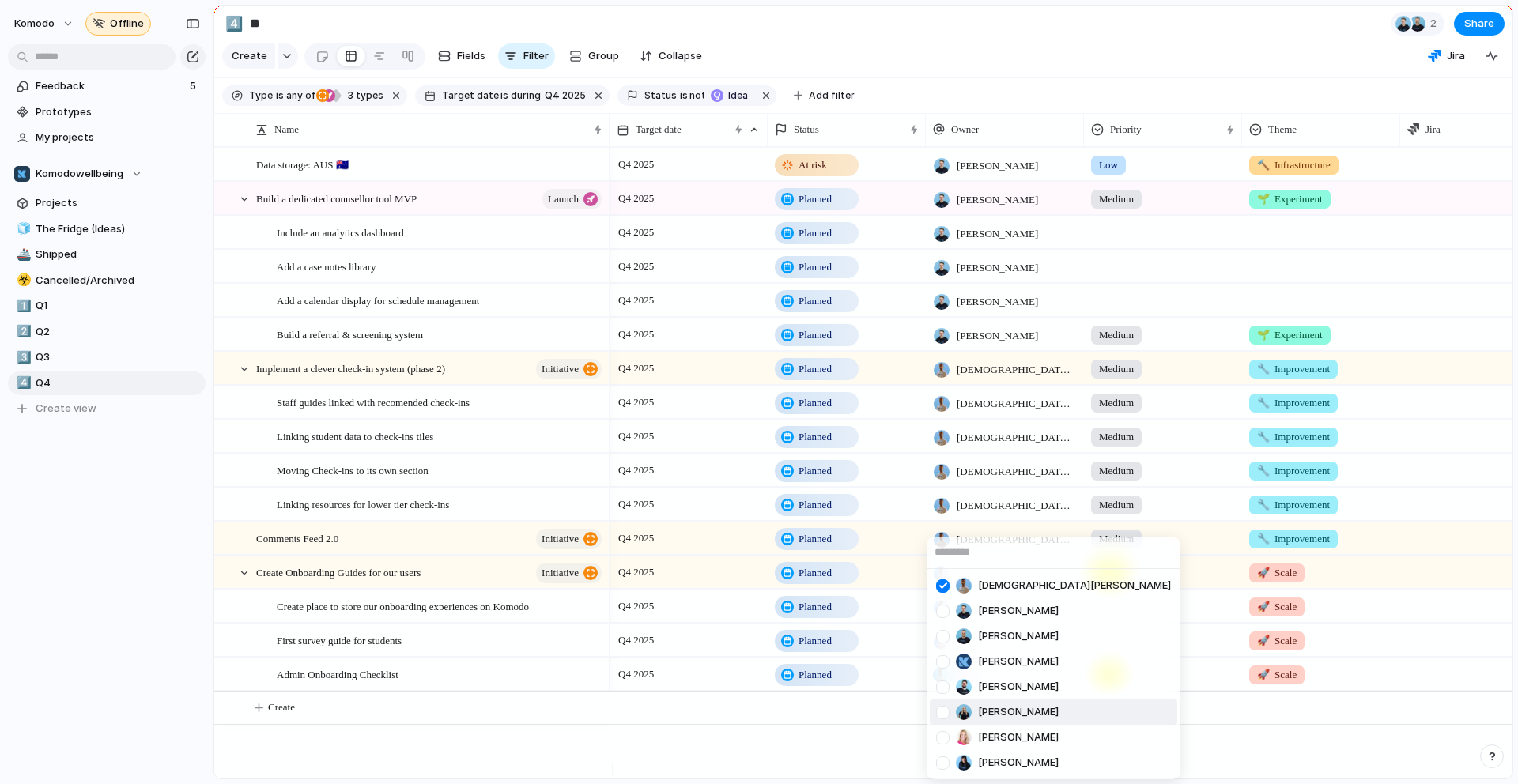
click at [1001, 713] on span "[PERSON_NAME]" at bounding box center [1018, 712] width 81 height 16
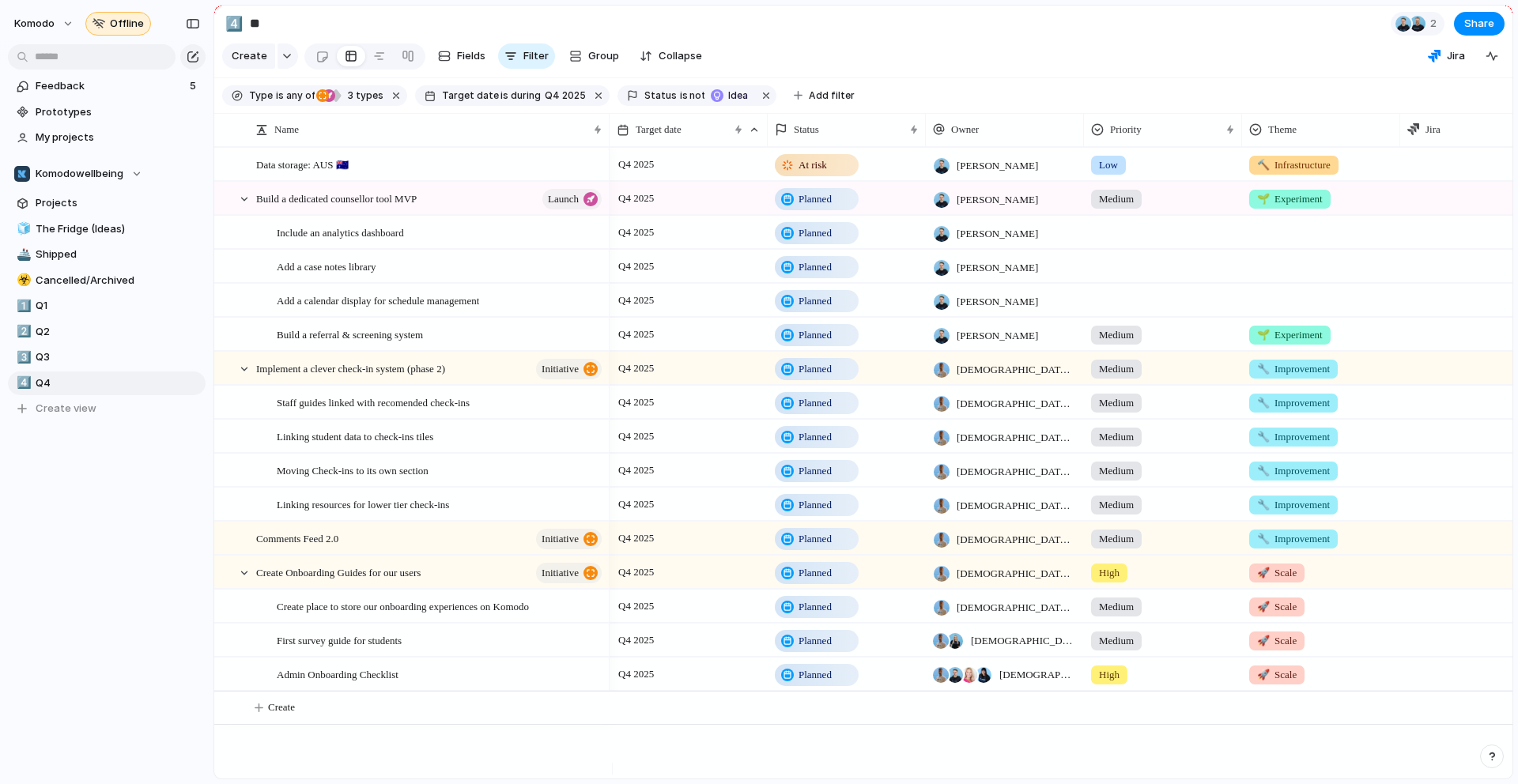
click at [1003, 547] on span "[DEMOGRAPHIC_DATA][PERSON_NAME]" at bounding box center [1016, 540] width 120 height 16
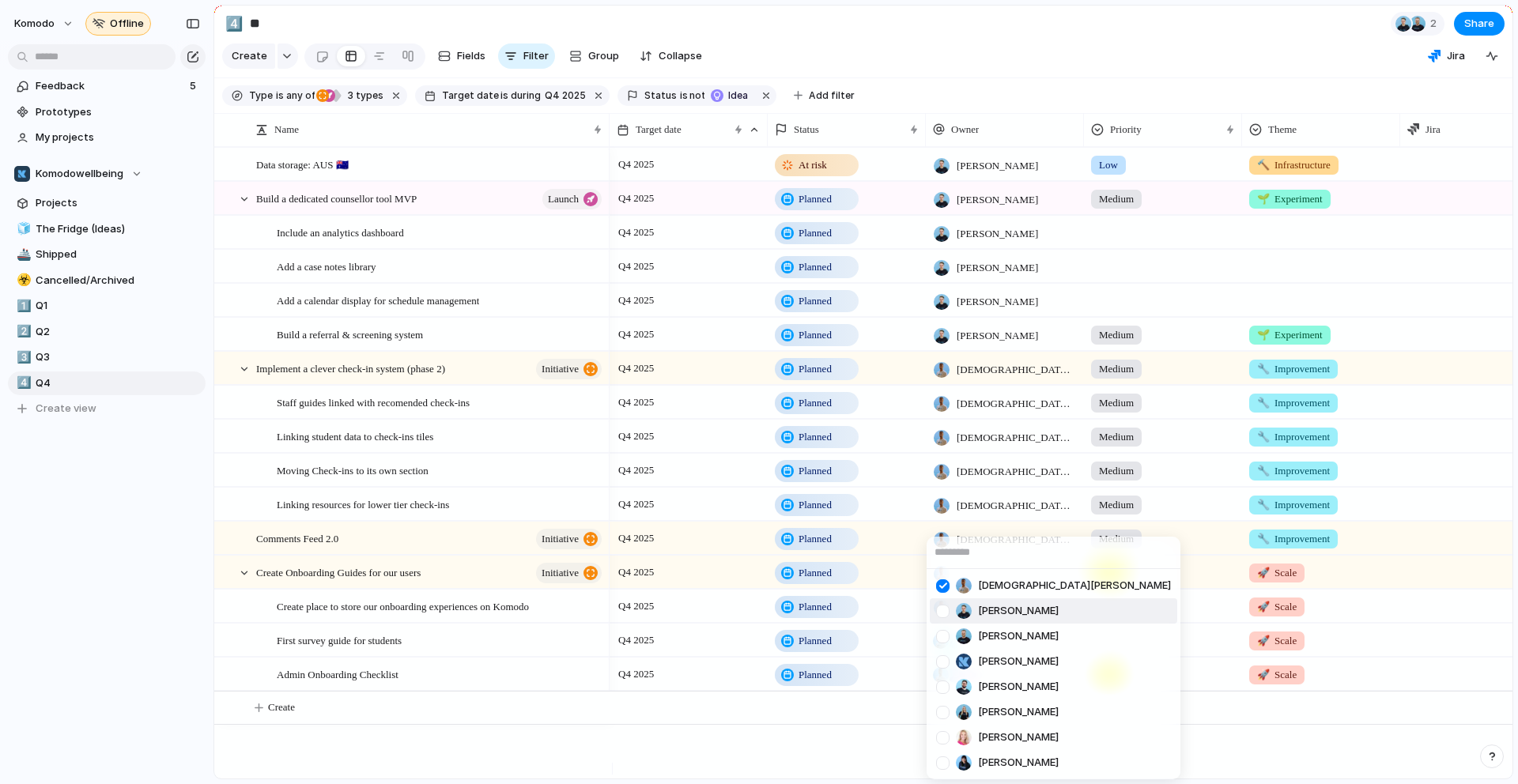
click at [995, 603] on span "[PERSON_NAME]" at bounding box center [1018, 611] width 81 height 16
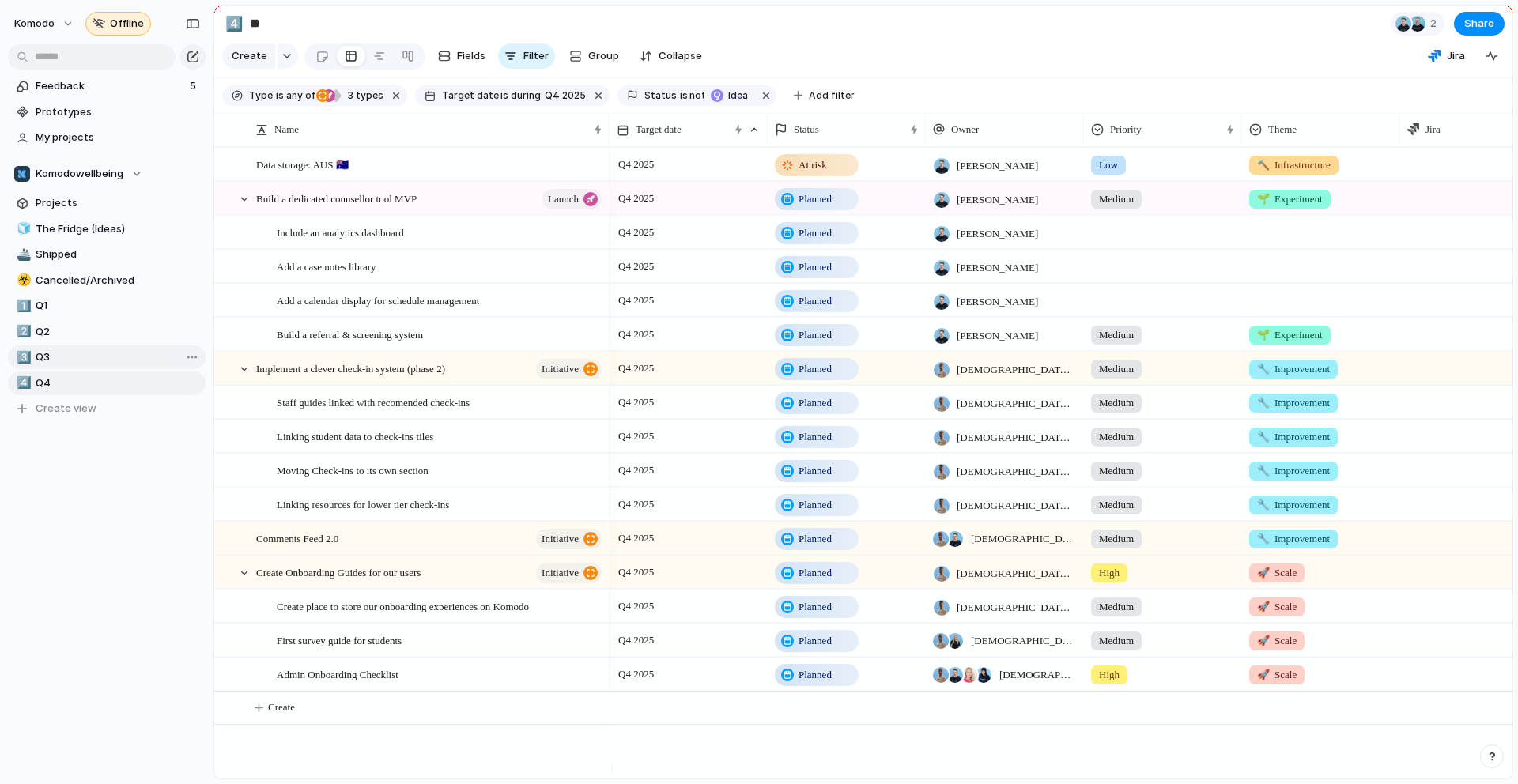
click at [114, 349] on span "Q3" at bounding box center [118, 357] width 165 height 16
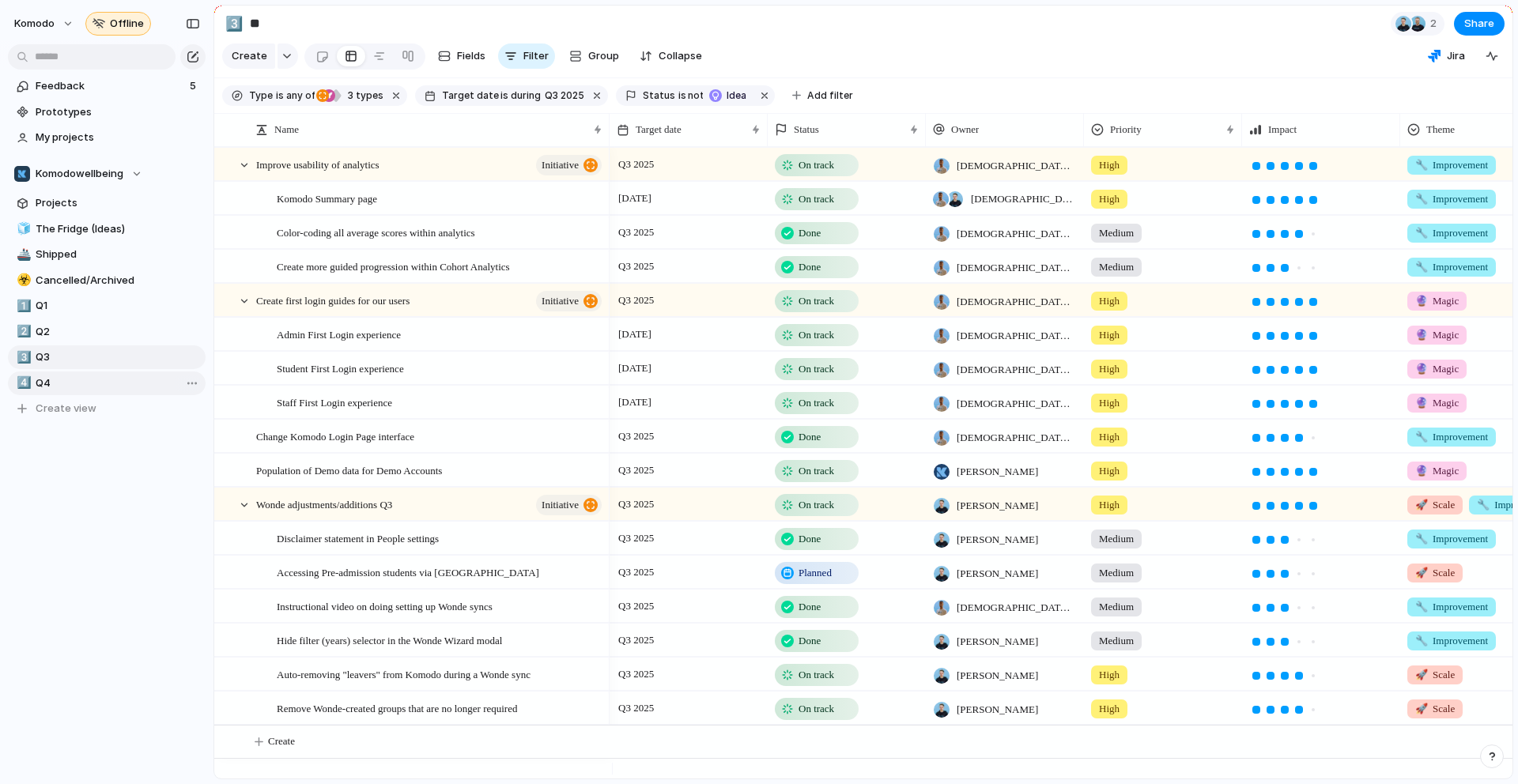
click at [110, 377] on span "Q4" at bounding box center [118, 383] width 165 height 16
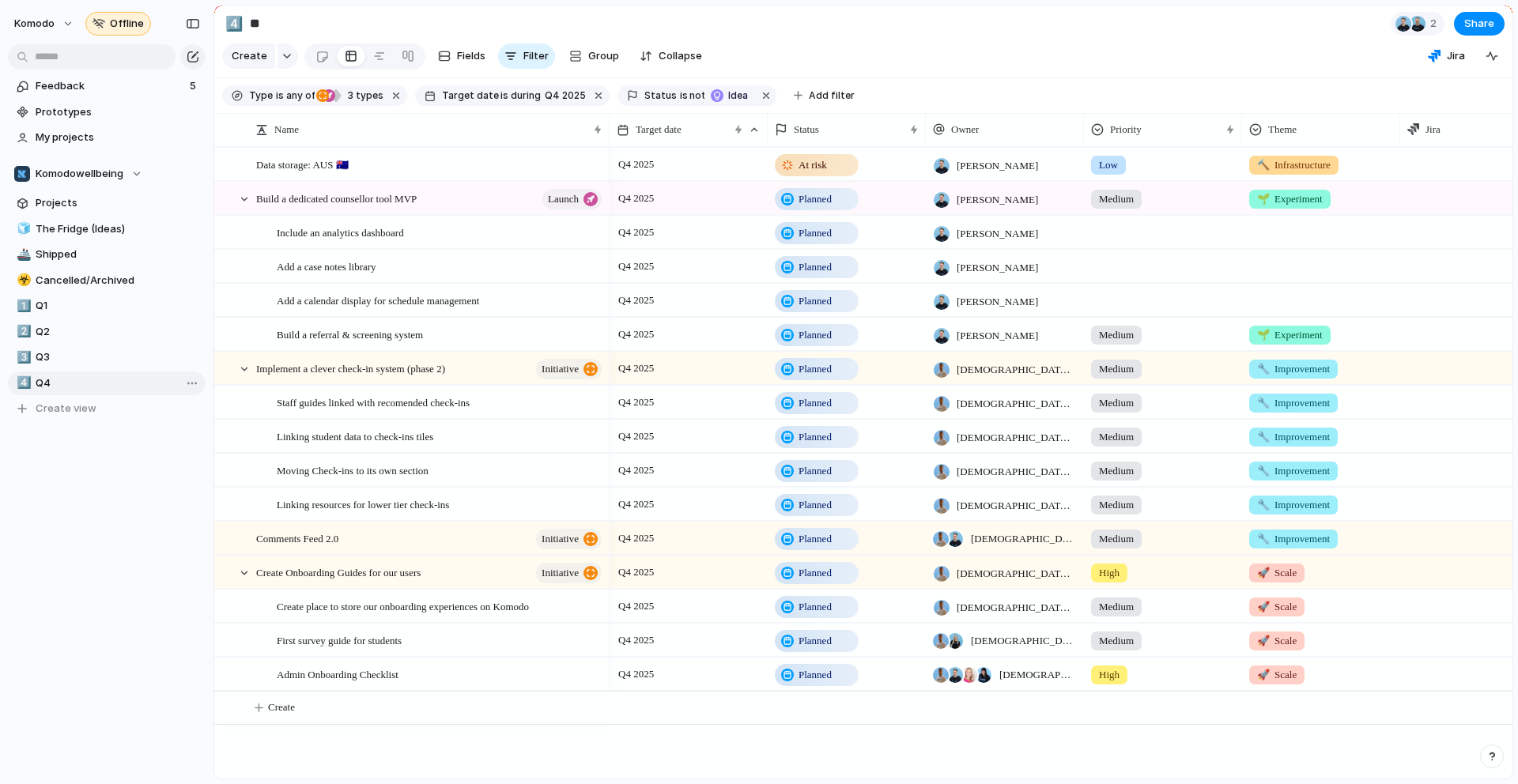
type input "**"
